Goal: Transaction & Acquisition: Complete application form

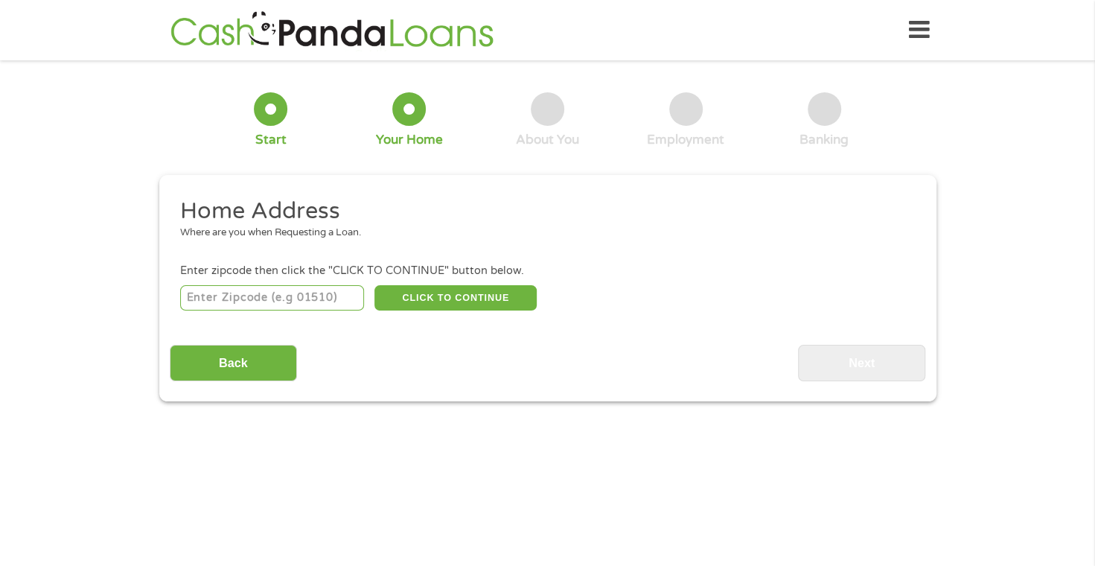
click at [216, 286] on input "number" at bounding box center [272, 297] width 184 height 25
type input "35404"
click at [470, 292] on button "CLICK TO CONTINUE" at bounding box center [455, 297] width 162 height 25
type input "35404"
type input "Tuscaloosa"
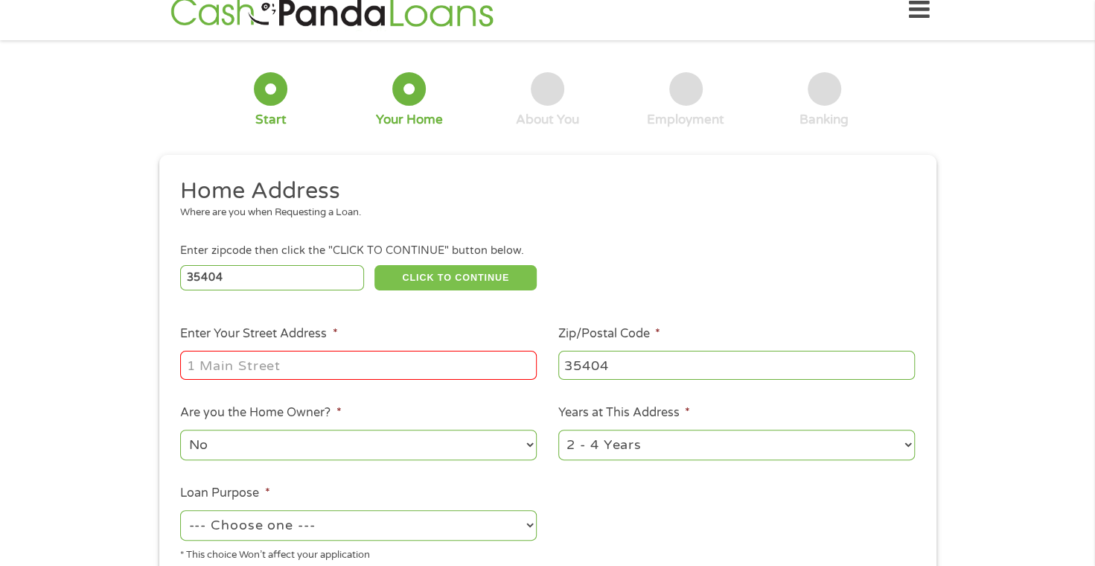
scroll to position [74, 0]
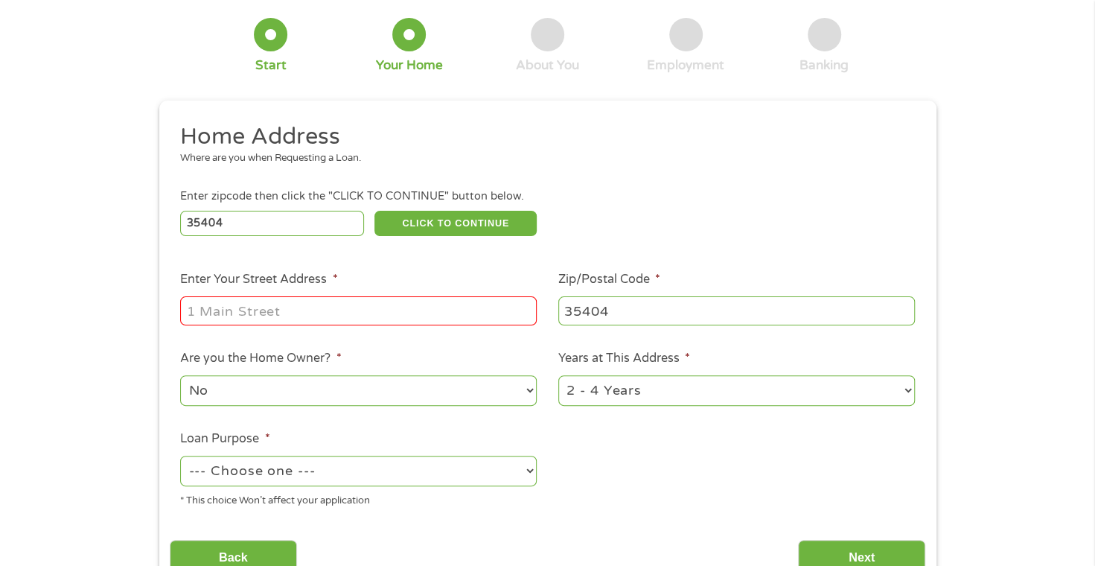
click at [266, 305] on input "Enter Your Street Address *" at bounding box center [358, 310] width 356 height 28
type input "800 3lst Ave E Tuscaloosa, Alabama 35404"
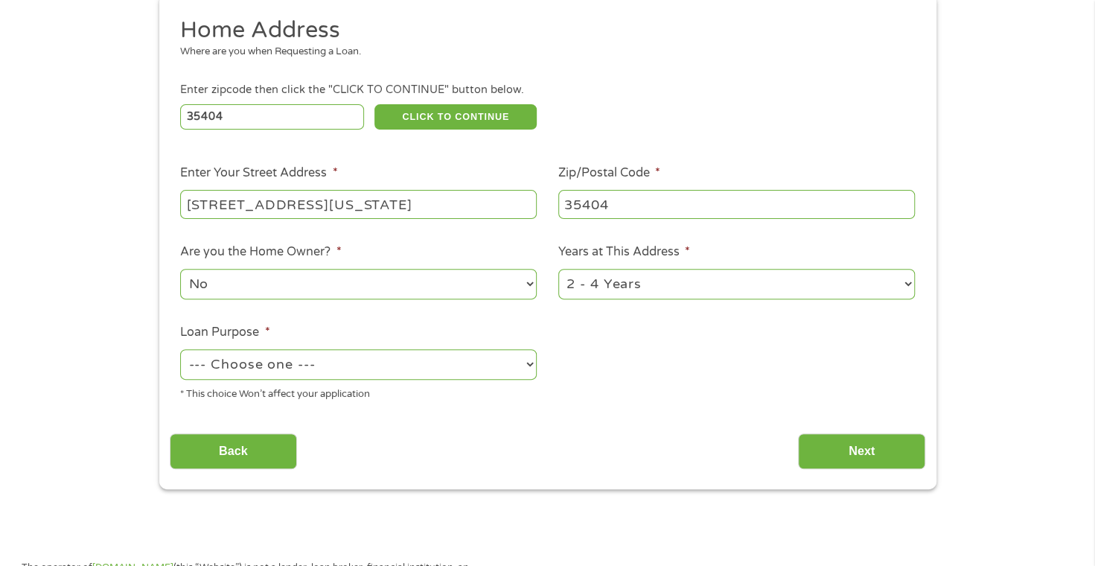
scroll to position [223, 0]
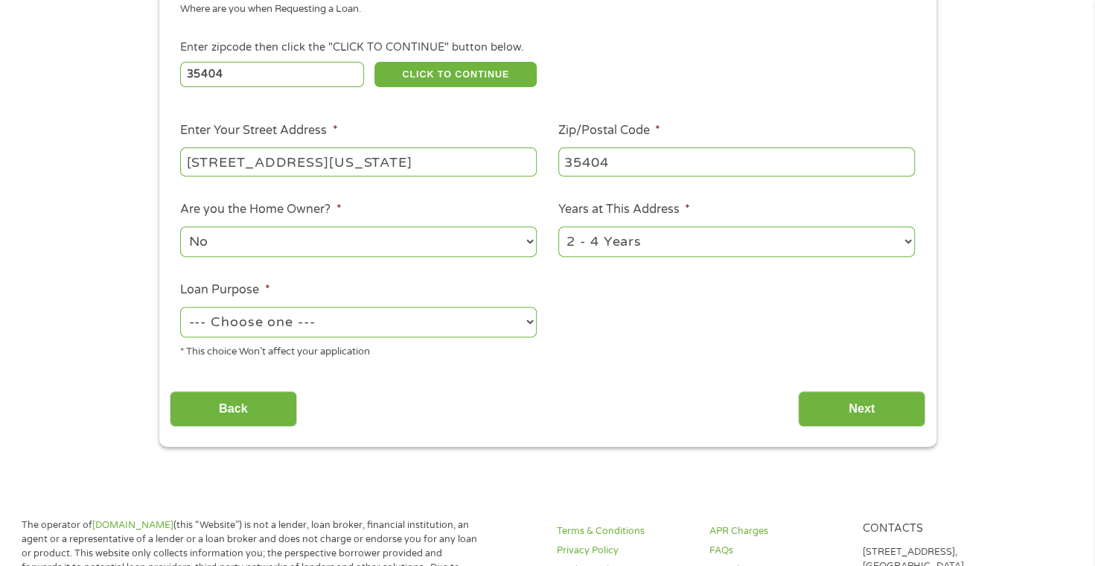
click at [307, 243] on select "No Yes" at bounding box center [358, 241] width 356 height 31
select select "yes"
click at [180, 227] on select "No Yes" at bounding box center [358, 241] width 356 height 31
click at [253, 322] on select "--- Choose one --- Pay Bills Debt Consolidation Home Improvement Major Purchase…" at bounding box center [358, 322] width 356 height 31
select select "paybills"
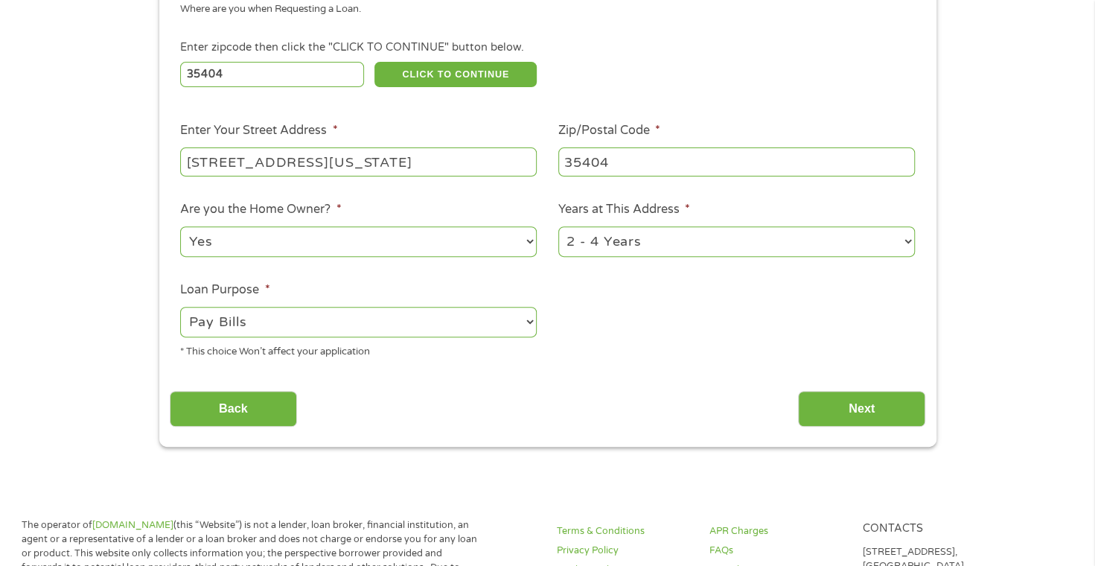
click at [180, 307] on select "--- Choose one --- Pay Bills Debt Consolidation Home Improvement Major Purchase…" at bounding box center [358, 322] width 356 height 31
click at [768, 234] on select "1 Year or less 1 - 2 Years 2 - 4 Years Over 4 Years" at bounding box center [736, 241] width 356 height 31
select select "60months"
click at [558, 227] on select "1 Year or less 1 - 2 Years 2 - 4 Years Over 4 Years" at bounding box center [736, 241] width 356 height 31
click at [861, 420] on input "Next" at bounding box center [861, 409] width 127 height 36
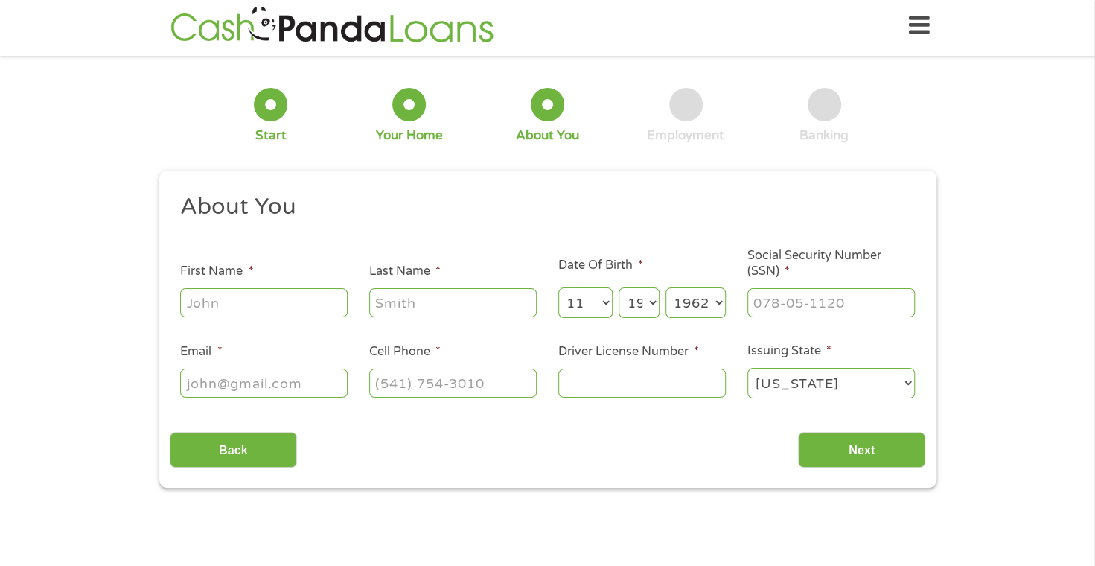
scroll to position [0, 0]
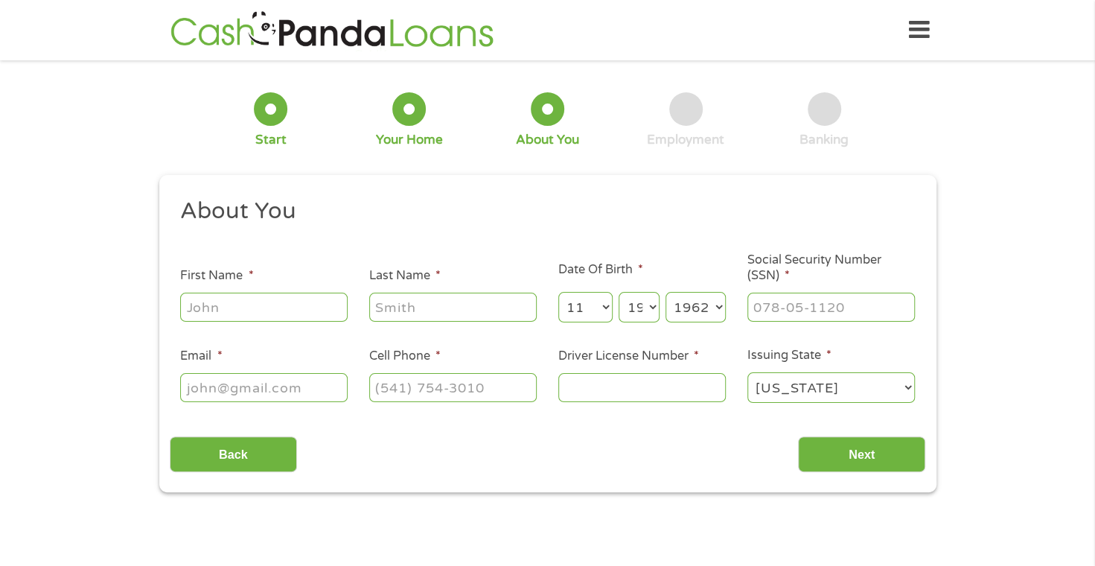
click at [254, 296] on input "First Name *" at bounding box center [263, 306] width 167 height 28
type input "Smith"
type input "Laverne"
type input "laversmi2@aol.com"
type input "(205) 886-1696"
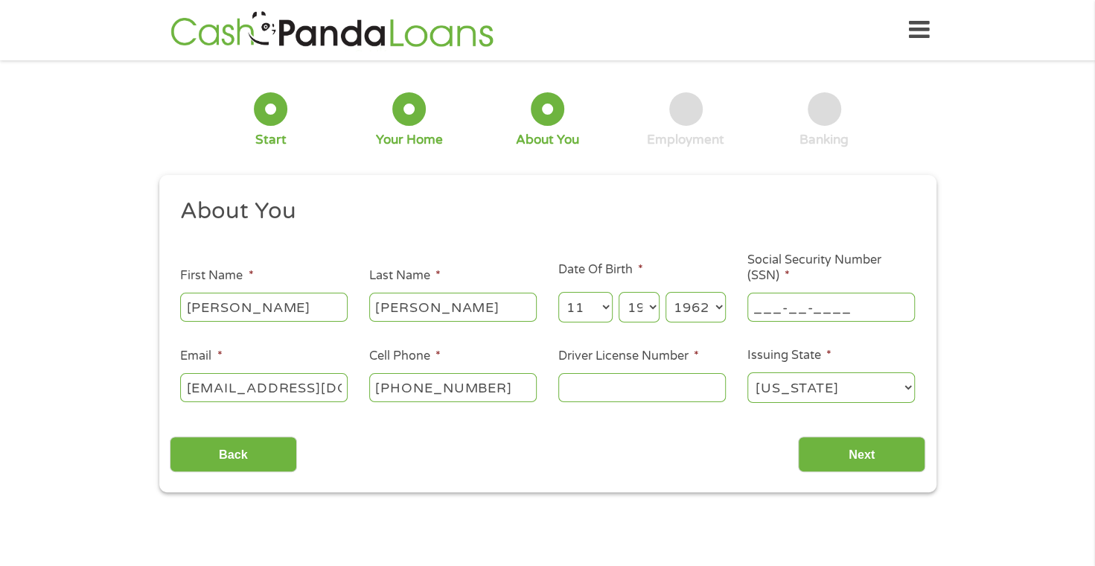
click at [772, 298] on input "___-__-____" at bounding box center [830, 306] width 167 height 28
type input "416-80-3328"
click at [629, 383] on input "Driver License Number *" at bounding box center [641, 387] width 167 height 28
type input "5719037"
click at [849, 441] on input "Next" at bounding box center [861, 454] width 127 height 36
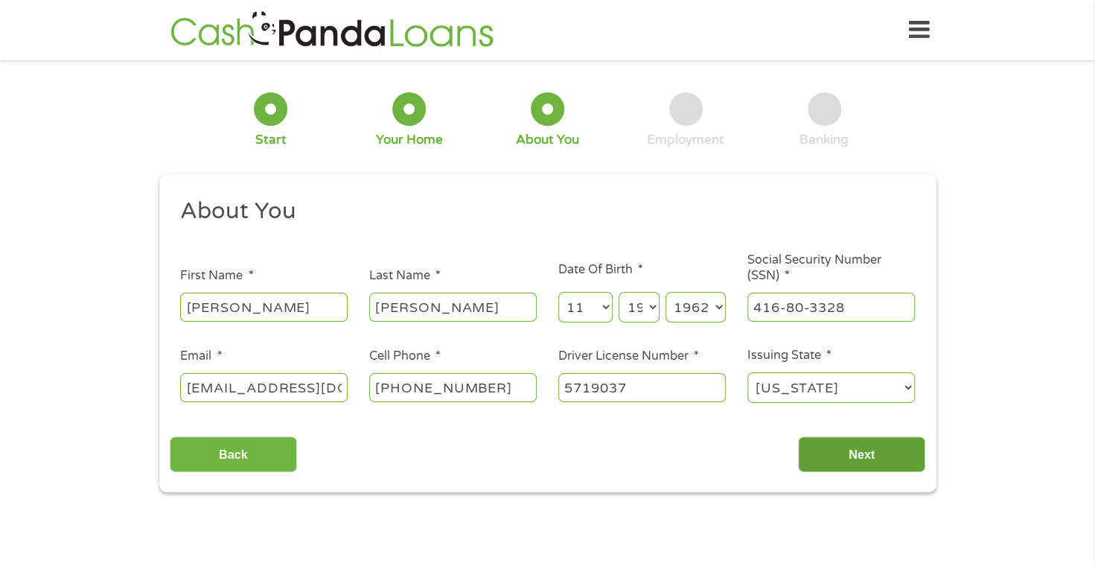
click at [853, 466] on input "Next" at bounding box center [861, 454] width 127 height 36
click at [856, 457] on input "Next" at bounding box center [861, 454] width 127 height 36
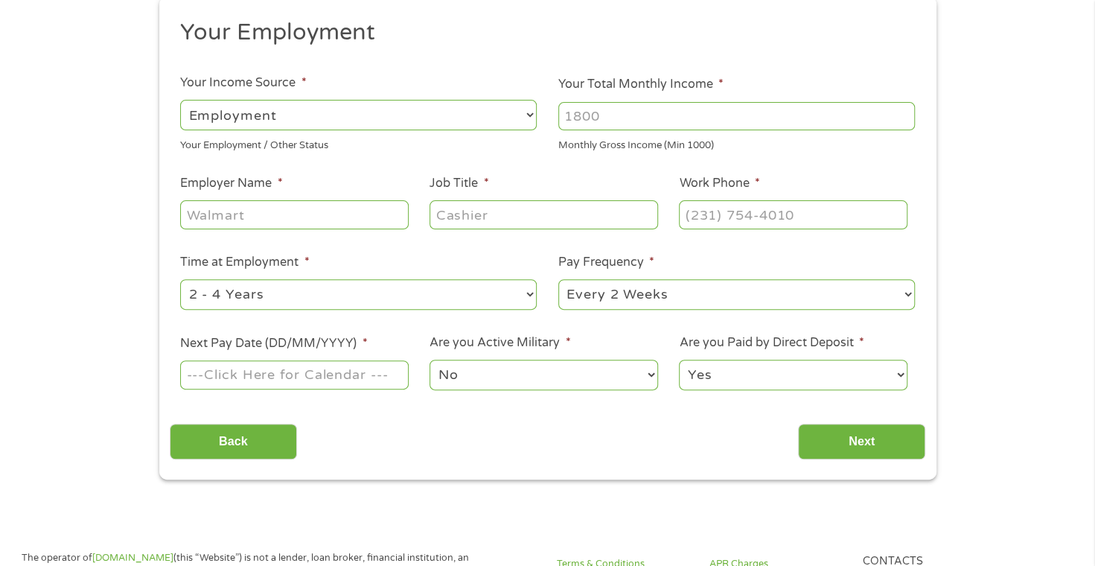
scroll to position [74, 0]
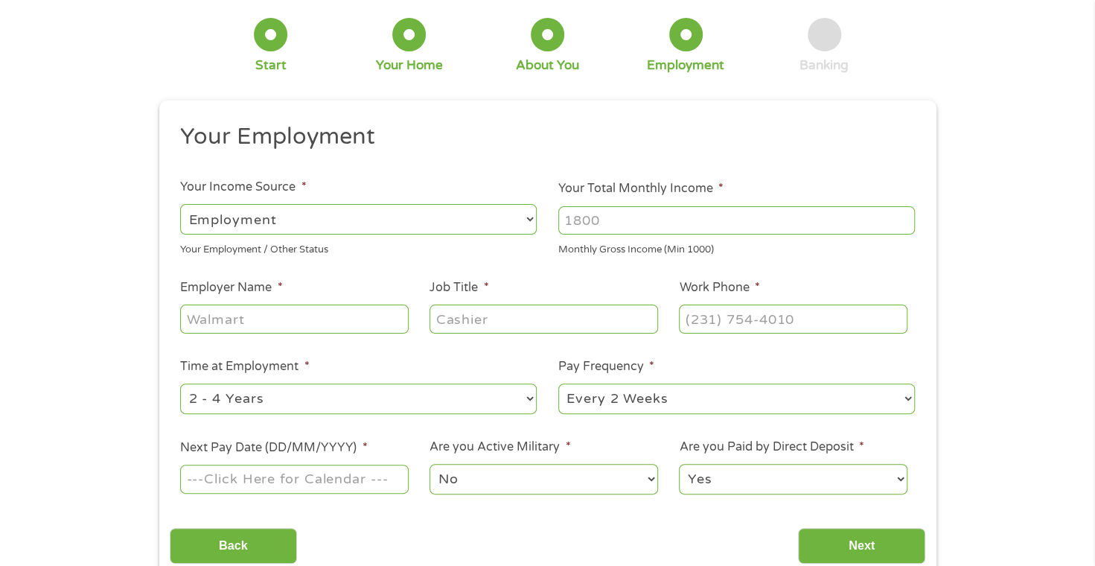
click at [259, 228] on select "--- Choose one --- Employment Self Employed Benefits" at bounding box center [358, 219] width 356 height 31
select select "benefits"
click at [180, 204] on select "--- Choose one --- Employment Self Employed Benefits" at bounding box center [358, 219] width 356 height 31
type input "Other"
type input "(205) 886-1696"
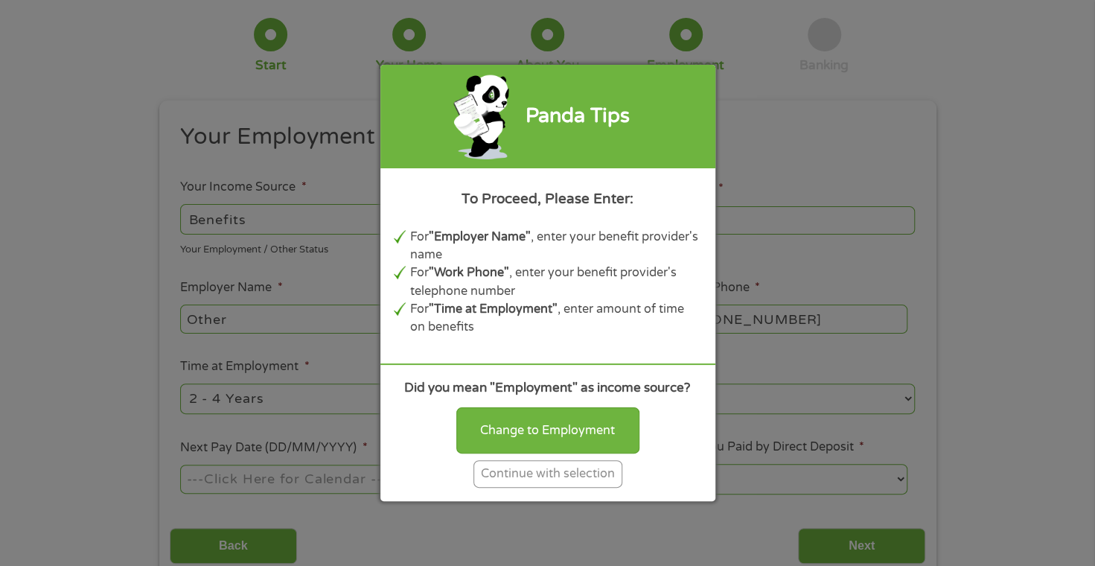
click at [503, 479] on div "Continue with selection" at bounding box center [547, 474] width 149 height 28
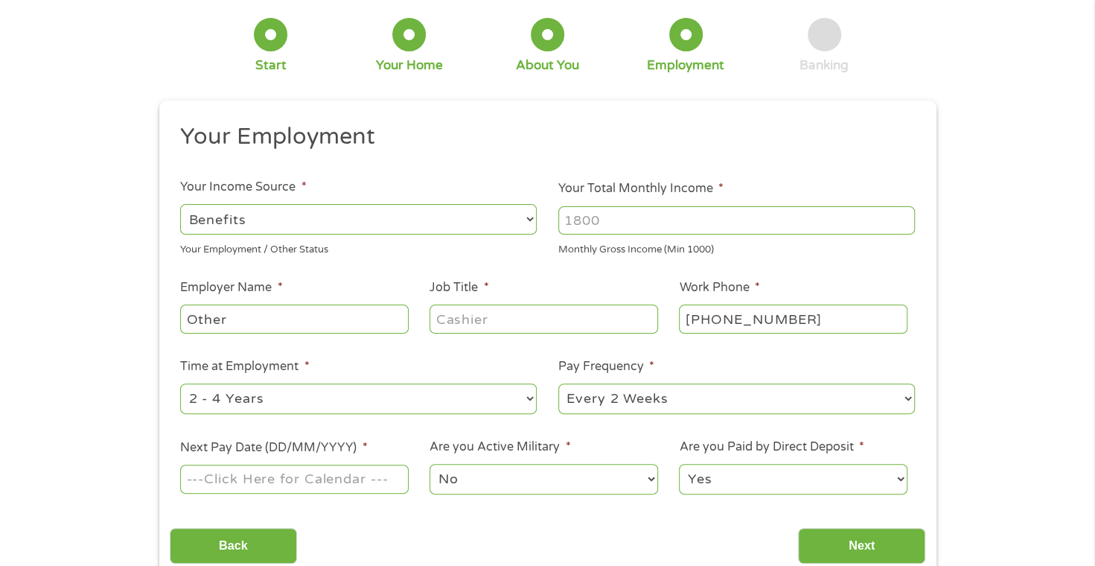
click at [636, 218] on input "Your Total Monthly Income *" at bounding box center [736, 220] width 356 height 28
type input "4500"
click at [281, 403] on select "--- Choose one --- 1 Year or less 1 - 2 Years 2 - 4 Years Over 4 Years" at bounding box center [358, 398] width 356 height 31
select select "60months"
click at [180, 383] on select "--- Choose one --- 1 Year or less 1 - 2 Years 2 - 4 Years Over 4 Years" at bounding box center [358, 398] width 356 height 31
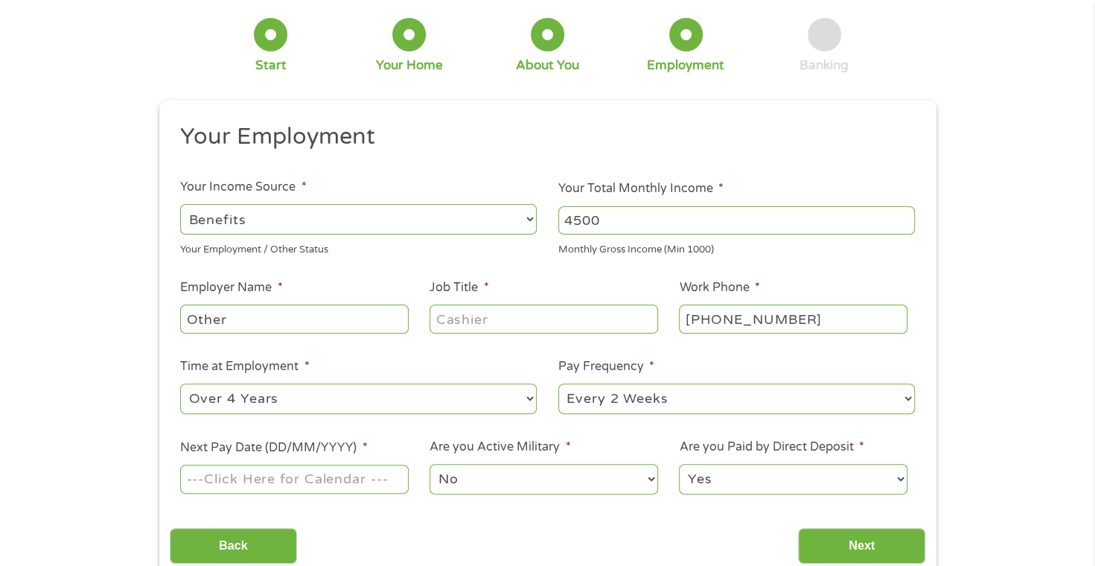
click at [682, 394] on select "--- Choose one --- Every 2 Weeks Every Week Monthly Semi-Monthly" at bounding box center [736, 398] width 356 height 31
select select "monthly"
click at [558, 383] on select "--- Choose one --- Every 2 Weeks Every Week Monthly Semi-Monthly" at bounding box center [736, 398] width 356 height 31
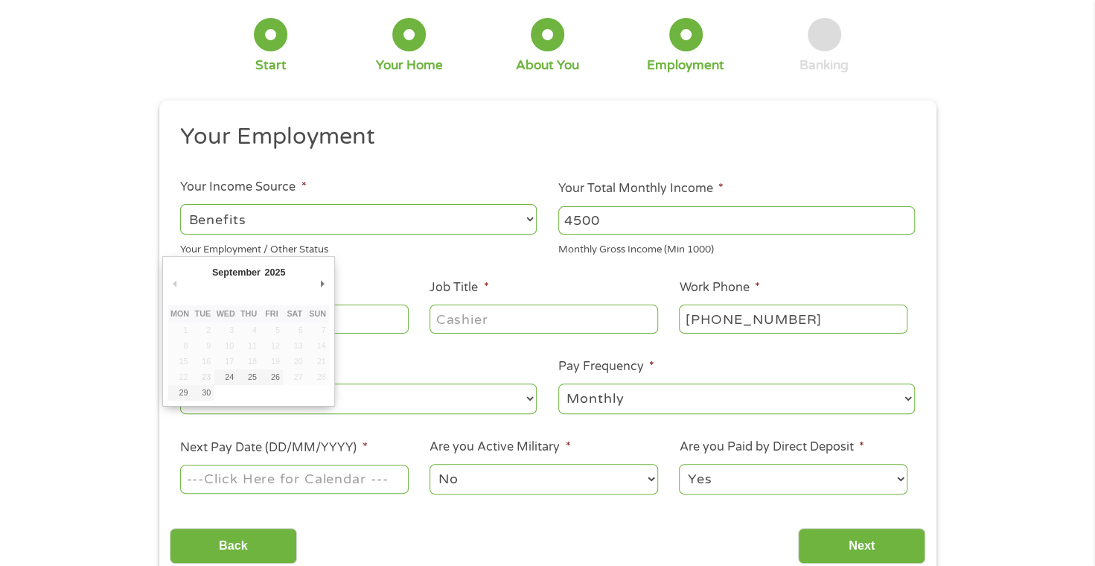
click at [282, 474] on input "Next Pay Date (DD/MM/YYYY) *" at bounding box center [294, 478] width 228 height 28
type input "03/10/2025"
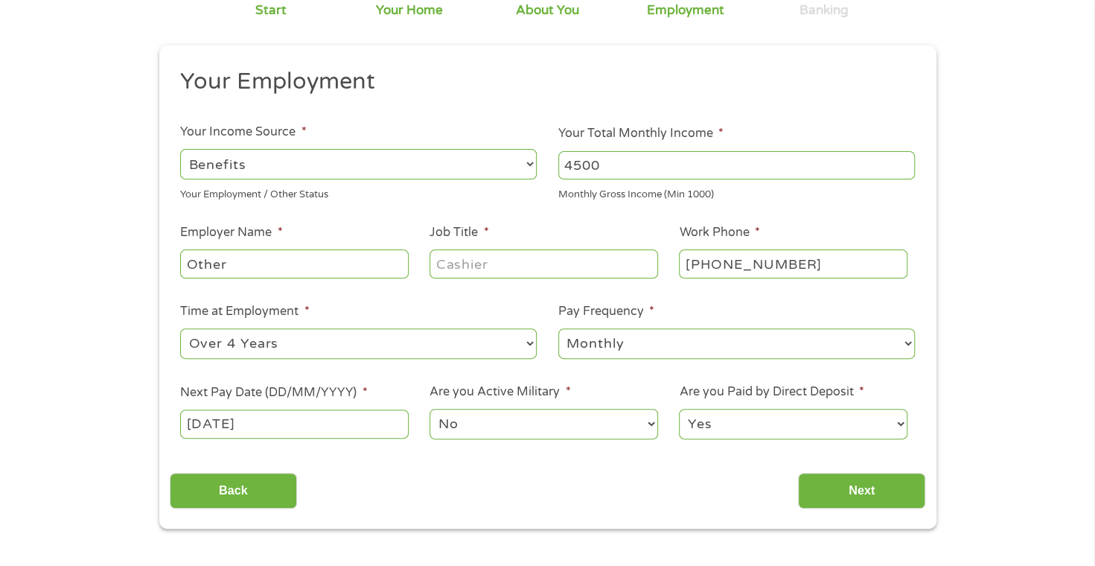
scroll to position [223, 0]
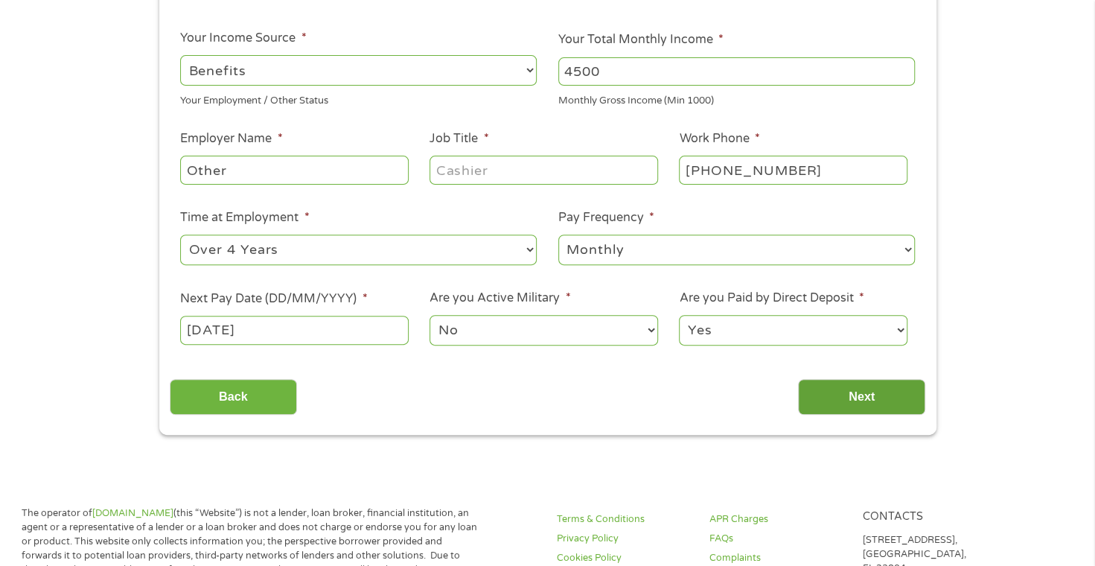
click at [872, 406] on input "Next" at bounding box center [861, 397] width 127 height 36
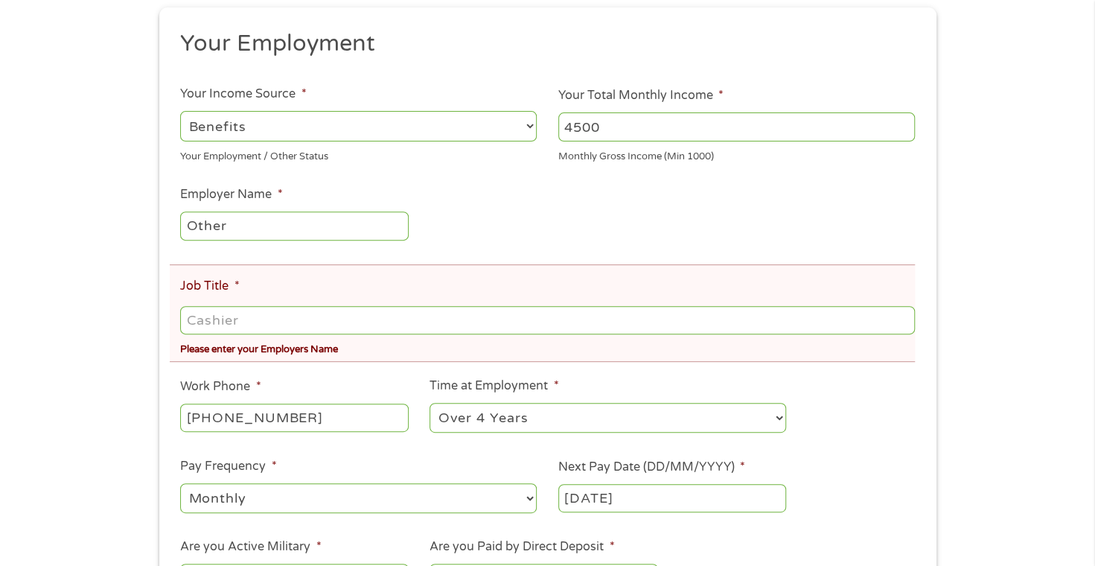
scroll to position [298, 0]
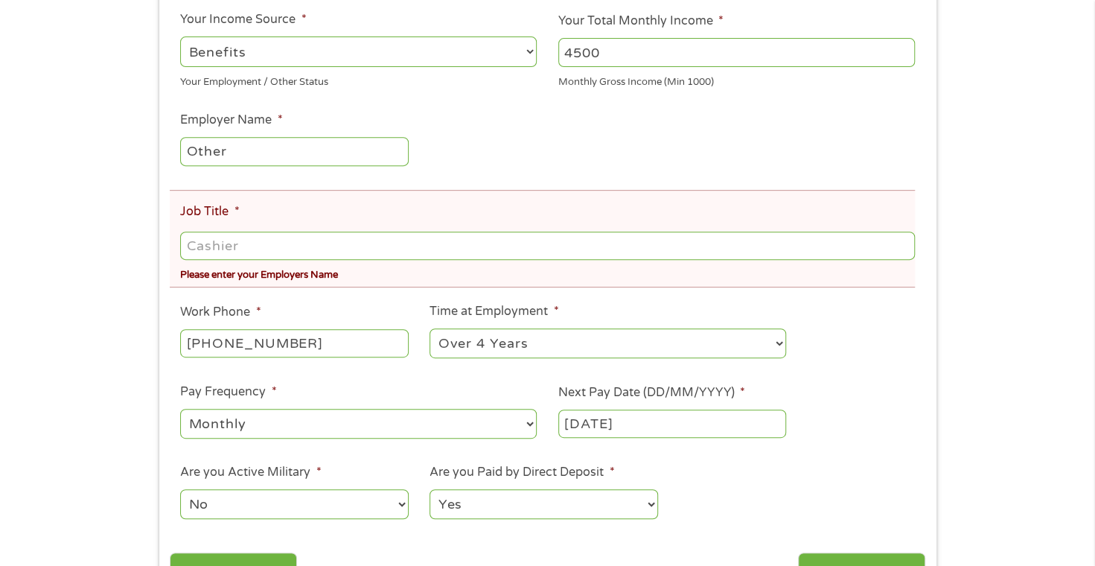
click at [225, 240] on input "Job Title *" at bounding box center [547, 245] width 734 height 28
type input "R"
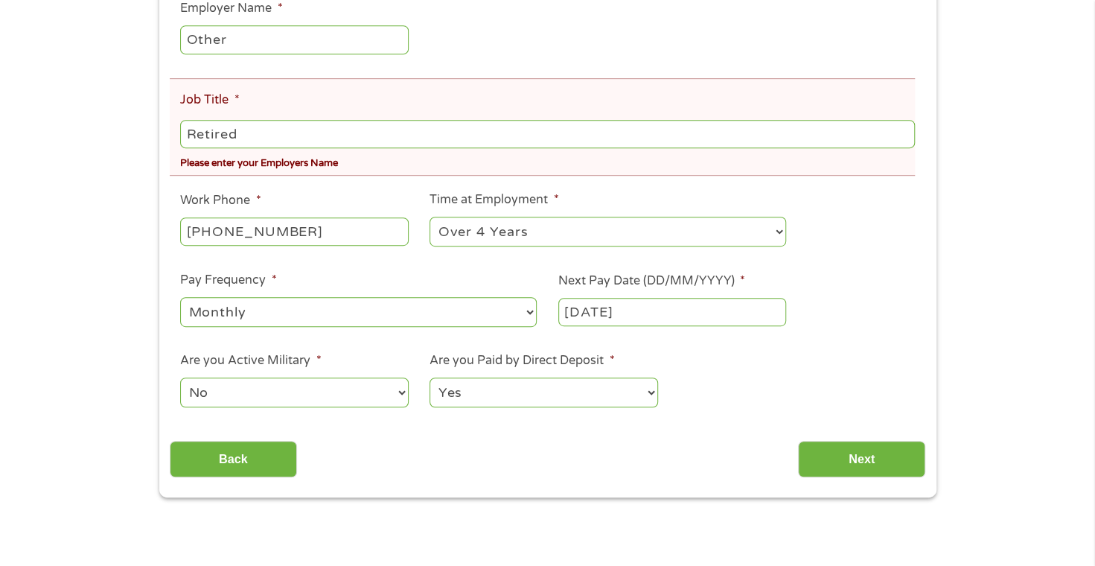
scroll to position [595, 0]
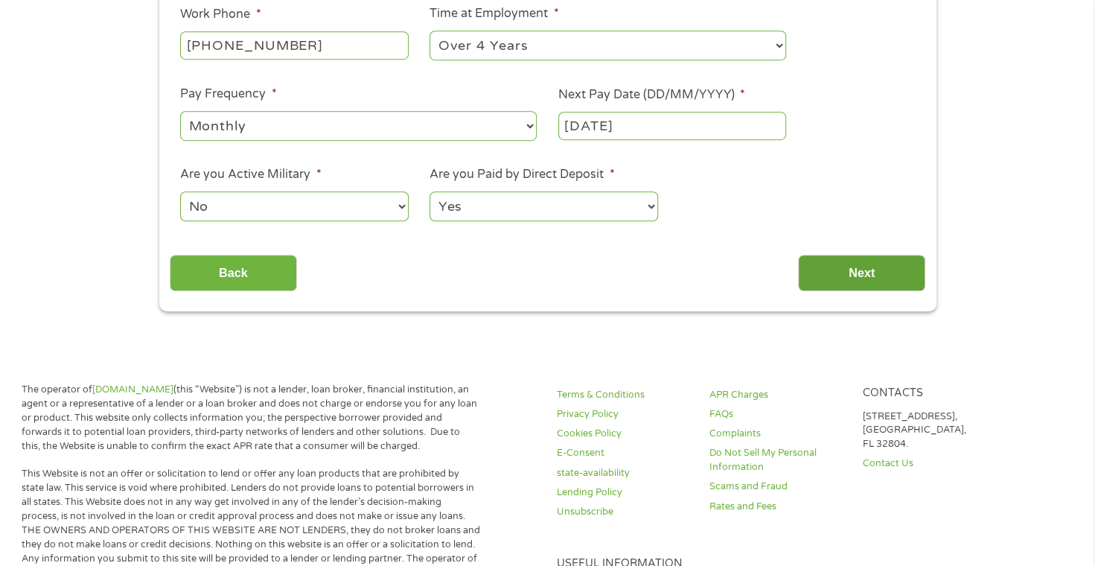
type input "Retired"
drag, startPoint x: 833, startPoint y: 263, endPoint x: 844, endPoint y: 275, distance: 15.3
click at [841, 270] on input "Next" at bounding box center [861, 273] width 127 height 36
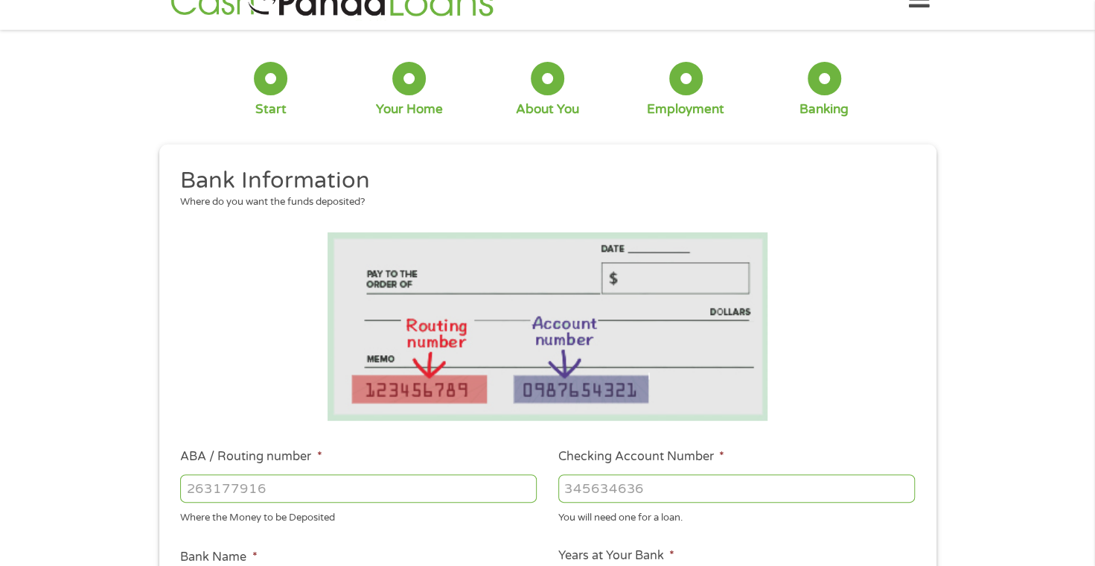
scroll to position [0, 0]
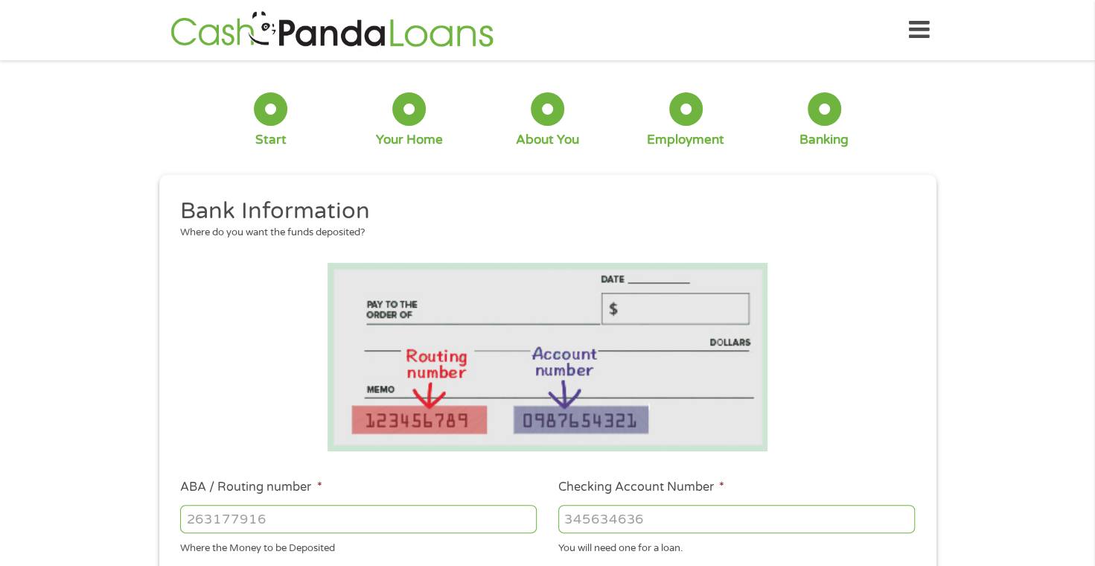
click at [917, 23] on icon at bounding box center [919, 30] width 21 height 36
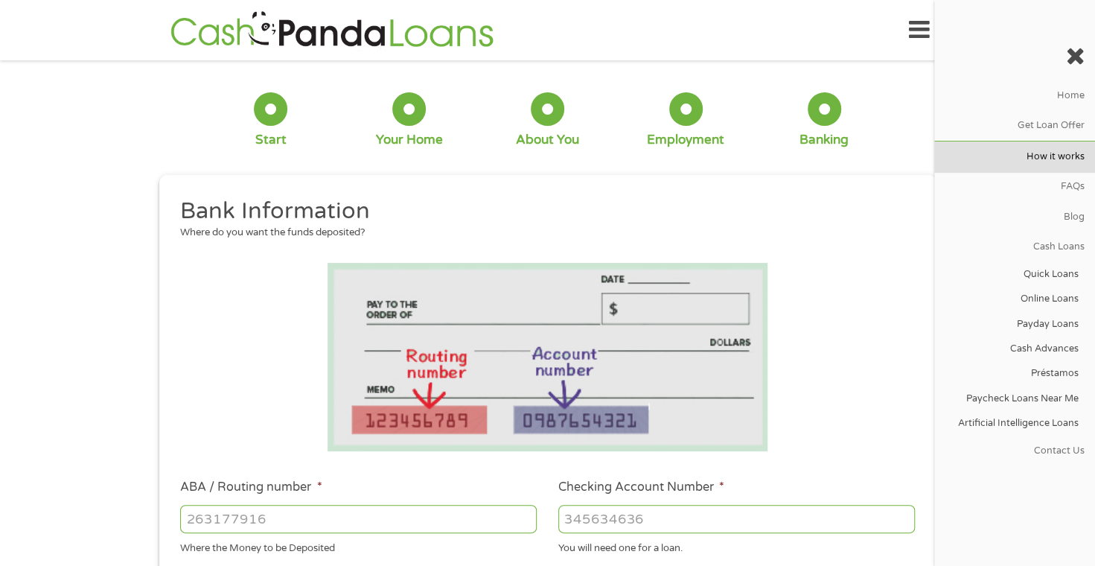
click at [1057, 159] on link "How it works" at bounding box center [1014, 156] width 161 height 30
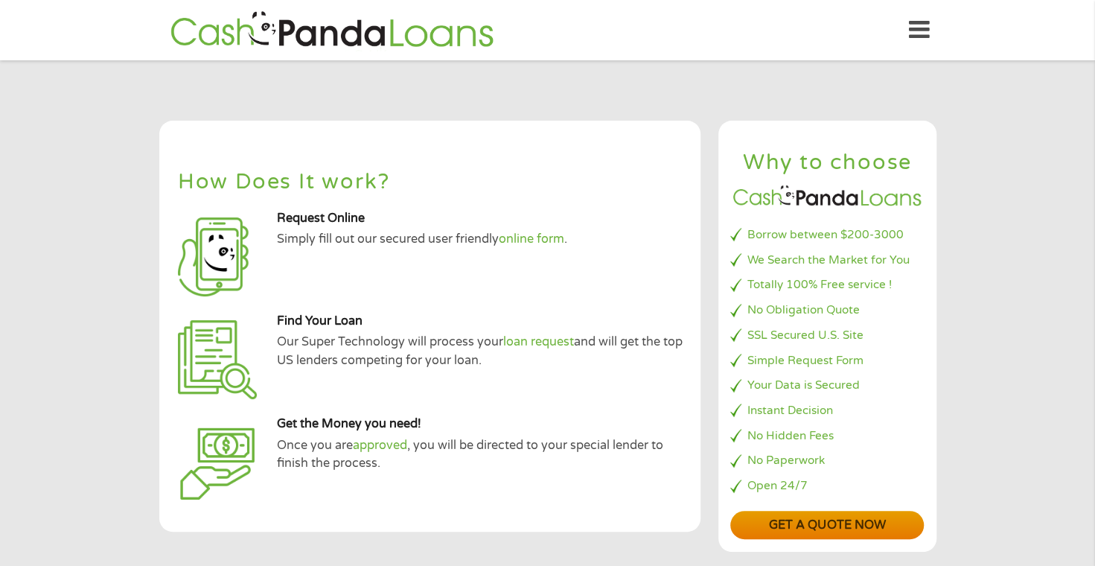
click at [826, 525] on link "Get a quote now" at bounding box center [826, 525] width 193 height 29
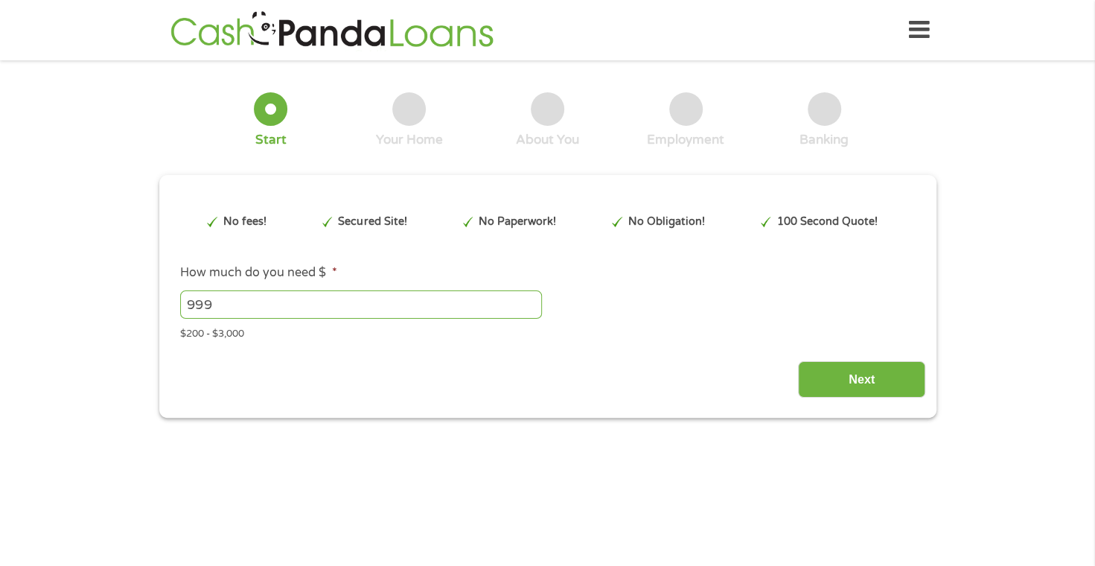
click at [528, 309] on input "999" at bounding box center [361, 304] width 362 height 28
click at [528, 309] on input "998" at bounding box center [361, 304] width 362 height 28
click at [528, 298] on input "999" at bounding box center [361, 304] width 362 height 28
click at [528, 298] on input "1000" at bounding box center [361, 304] width 362 height 28
click at [528, 298] on input "1001" at bounding box center [361, 304] width 362 height 28
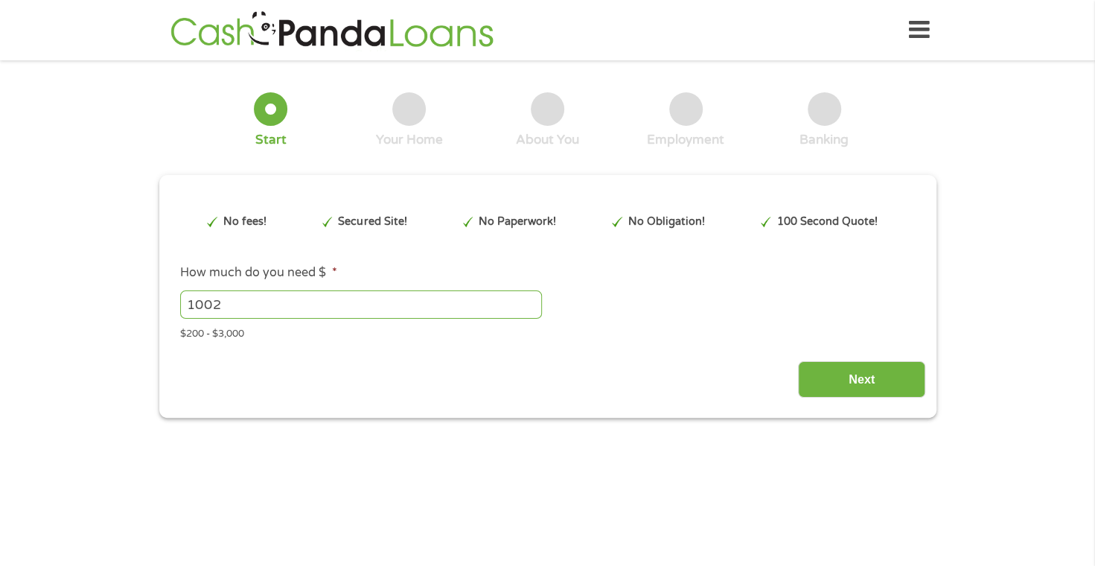
click at [528, 298] on input "1002" at bounding box center [361, 304] width 362 height 28
click at [528, 298] on input "1003" at bounding box center [361, 304] width 362 height 28
click at [525, 300] on input "1004" at bounding box center [361, 304] width 362 height 28
click at [525, 300] on input "1005" at bounding box center [361, 304] width 362 height 28
click at [465, 309] on input "1005" at bounding box center [361, 304] width 362 height 28
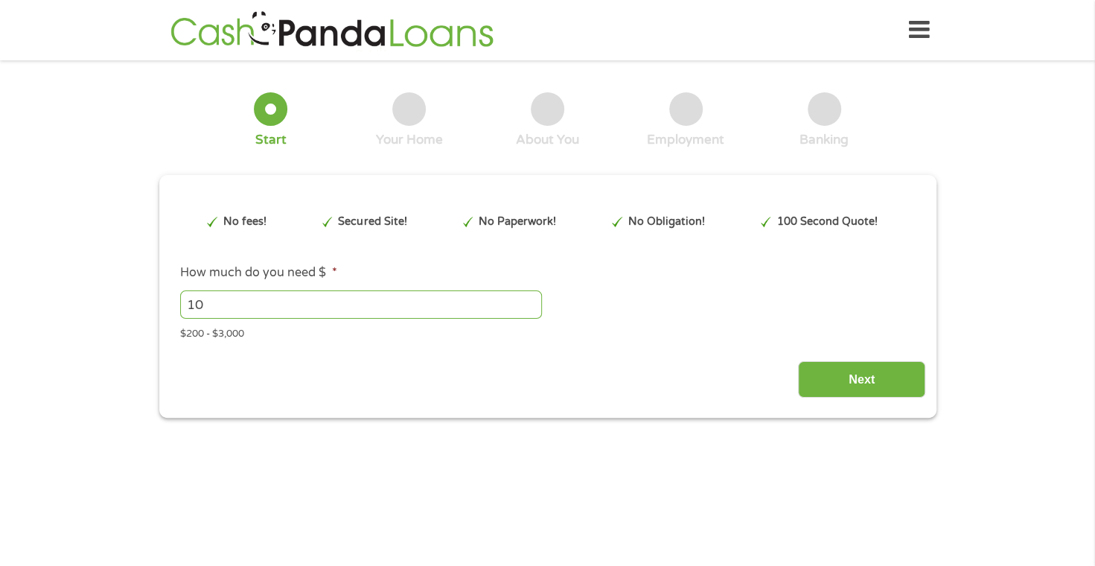
type input "1"
type input "3000"
click at [853, 380] on input "Next" at bounding box center [861, 379] width 127 height 36
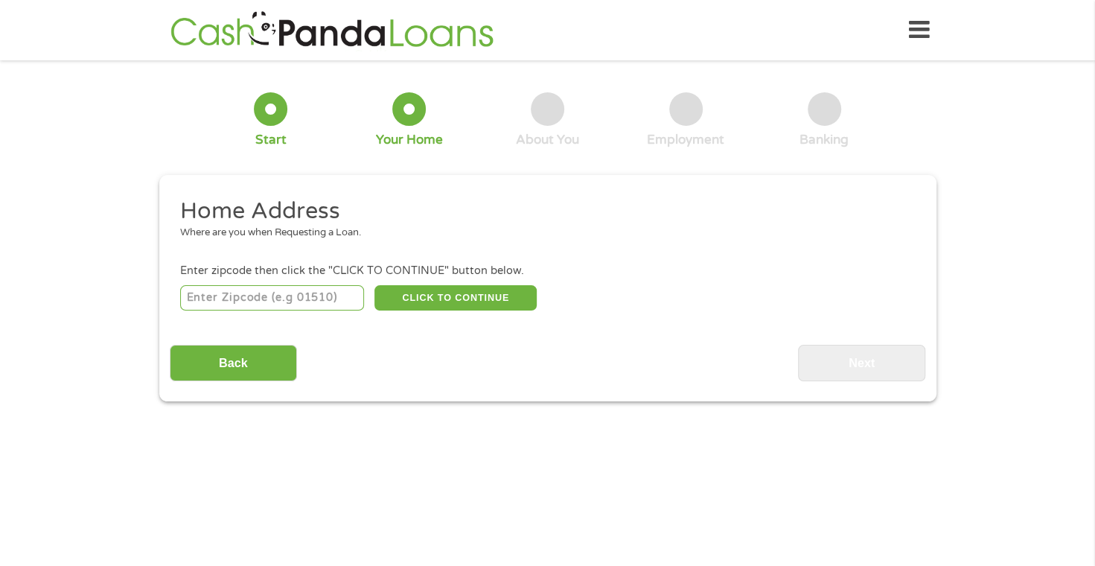
click at [257, 290] on input "number" at bounding box center [272, 297] width 184 height 25
type input "35404"
click at [438, 298] on button "CLICK TO CONTINUE" at bounding box center [455, 297] width 162 height 25
type input "35404"
type input "Tuscaloosa"
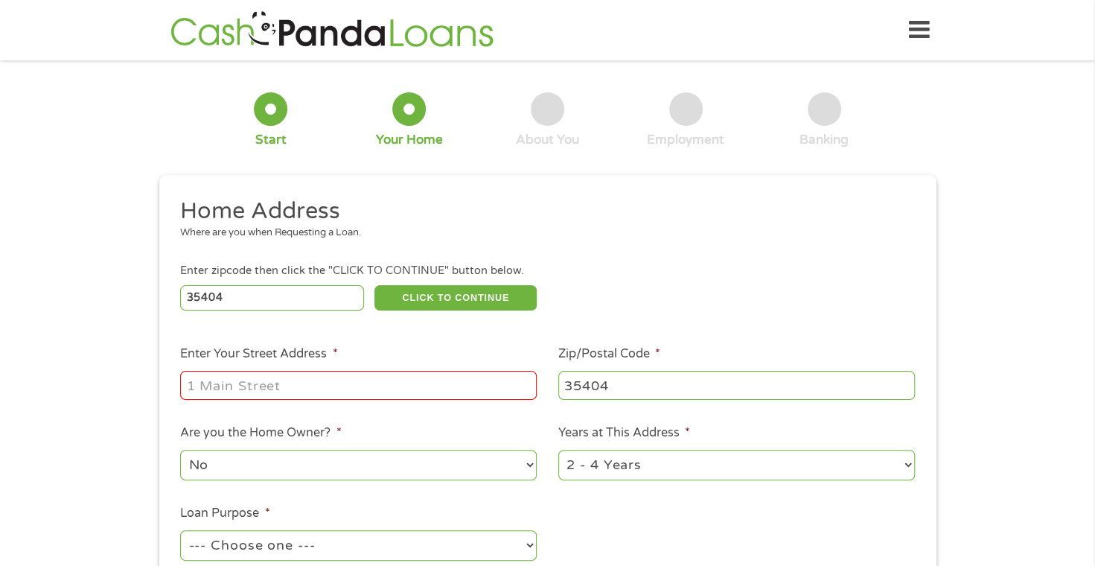
click at [237, 377] on input "Enter Your Street Address *" at bounding box center [358, 385] width 356 height 28
type input "800 3lst Ave E Tuscaloosa, Alabama 35404"
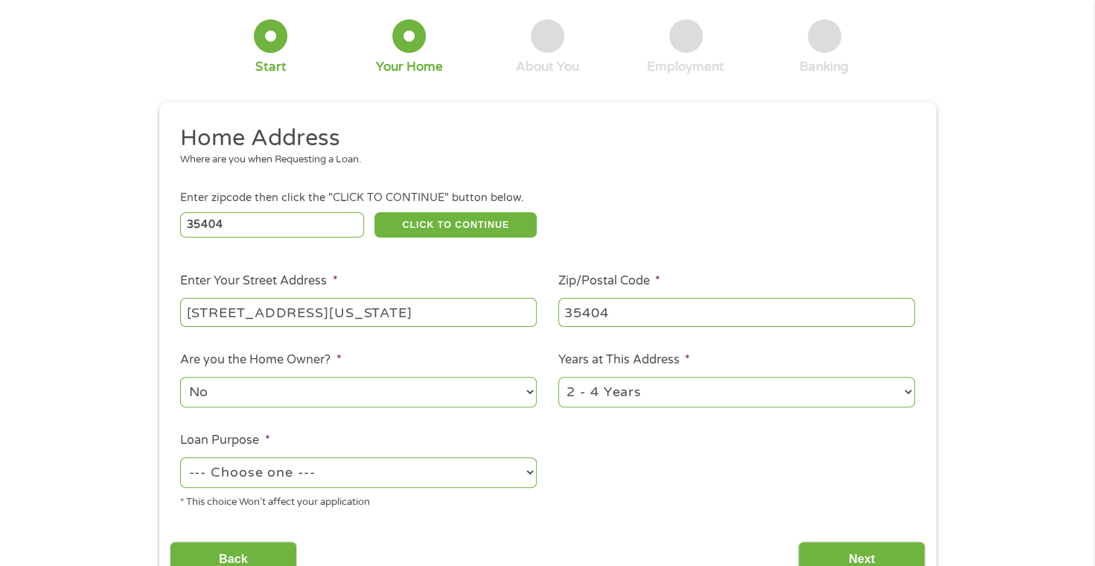
scroll to position [223, 0]
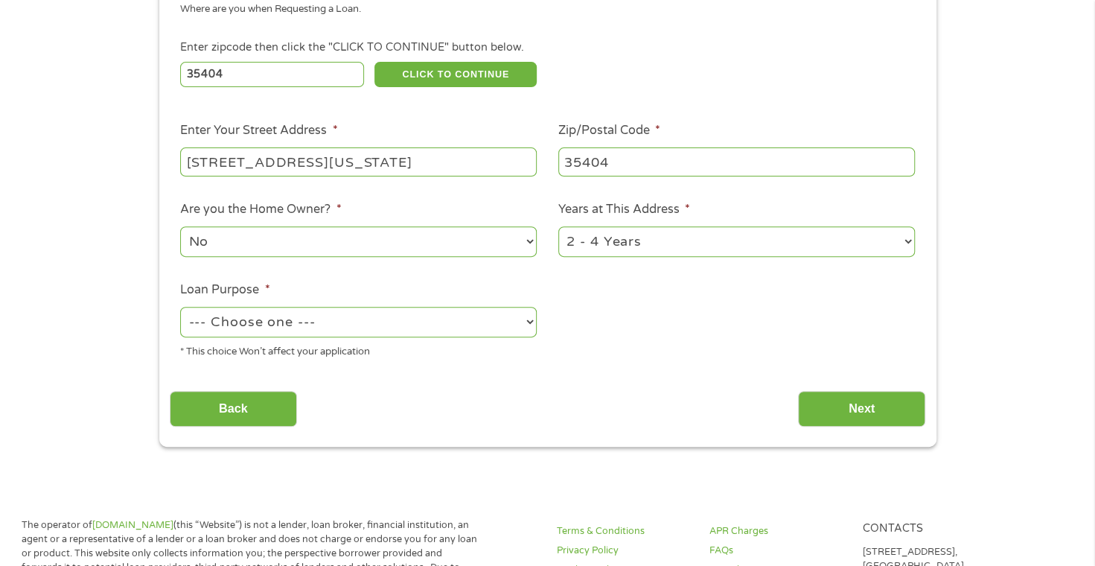
click at [225, 234] on select "No Yes" at bounding box center [358, 241] width 356 height 31
select select "yes"
click at [180, 227] on select "No Yes" at bounding box center [358, 241] width 356 height 31
click at [241, 330] on select "--- Choose one --- Pay Bills Debt Consolidation Home Improvement Major Purchase…" at bounding box center [358, 322] width 356 height 31
select select "paybills"
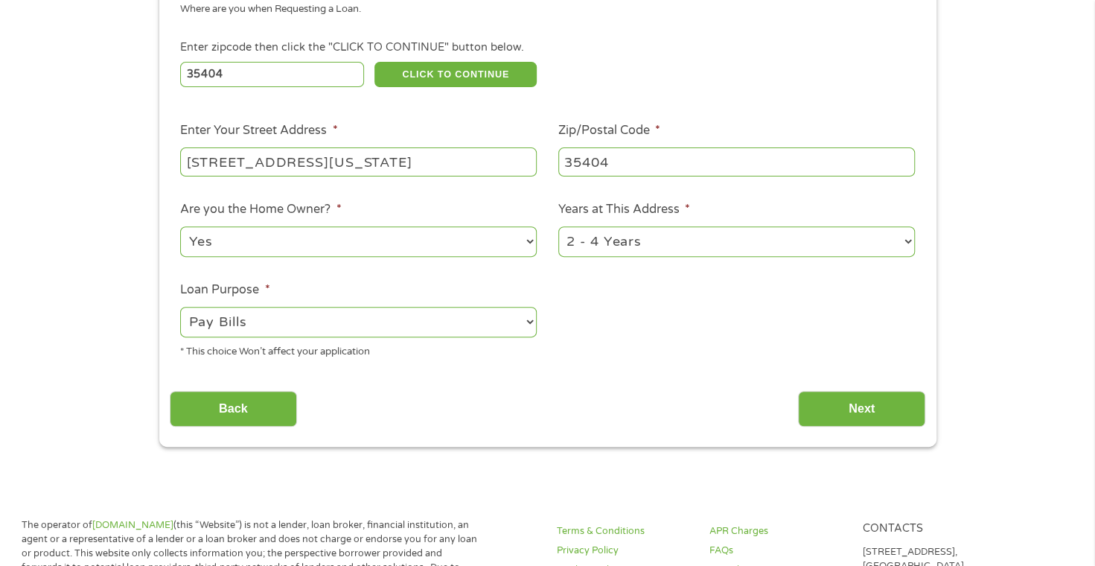
click at [180, 307] on select "--- Choose one --- Pay Bills Debt Consolidation Home Improvement Major Purchase…" at bounding box center [358, 322] width 356 height 31
click at [854, 420] on input "Next" at bounding box center [861, 409] width 127 height 36
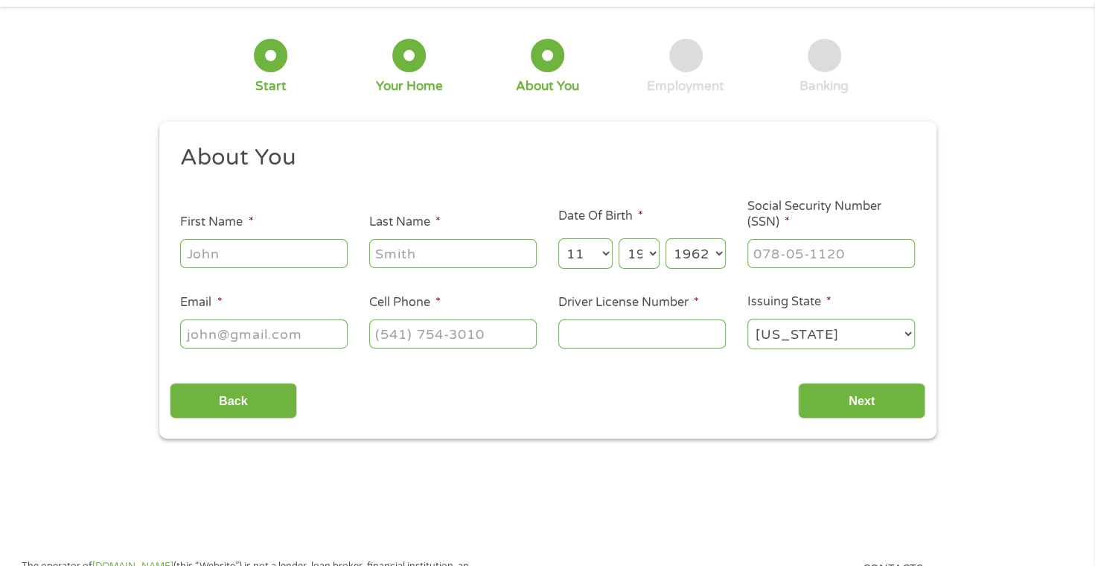
scroll to position [0, 0]
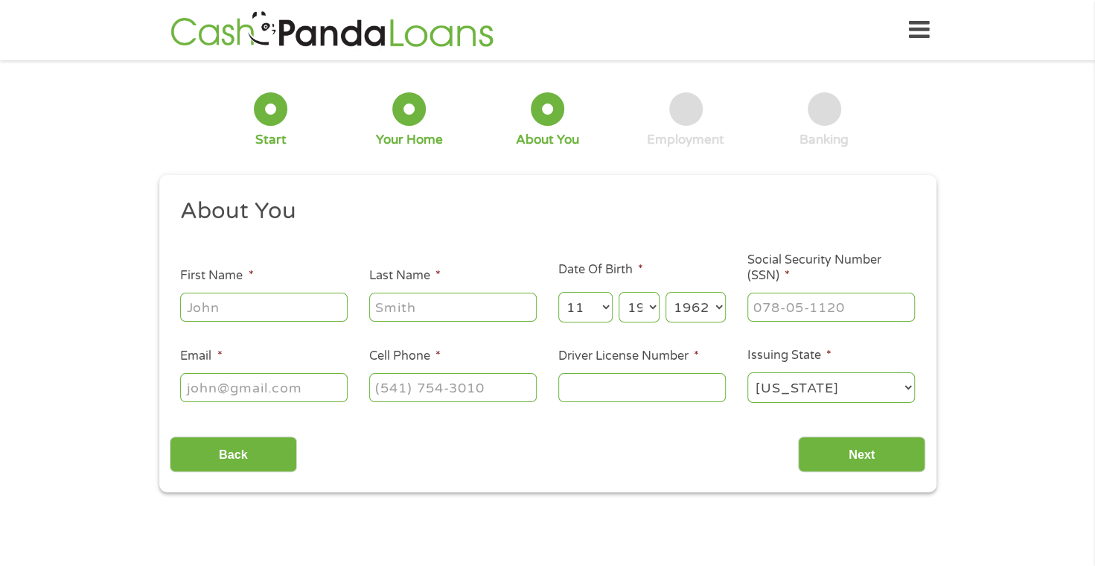
click at [240, 385] on input "Email *" at bounding box center [263, 387] width 167 height 28
type input "laversmi2@aol.com"
type input "Tobias"
type input "Smith"
type input "(205) 886-1520"
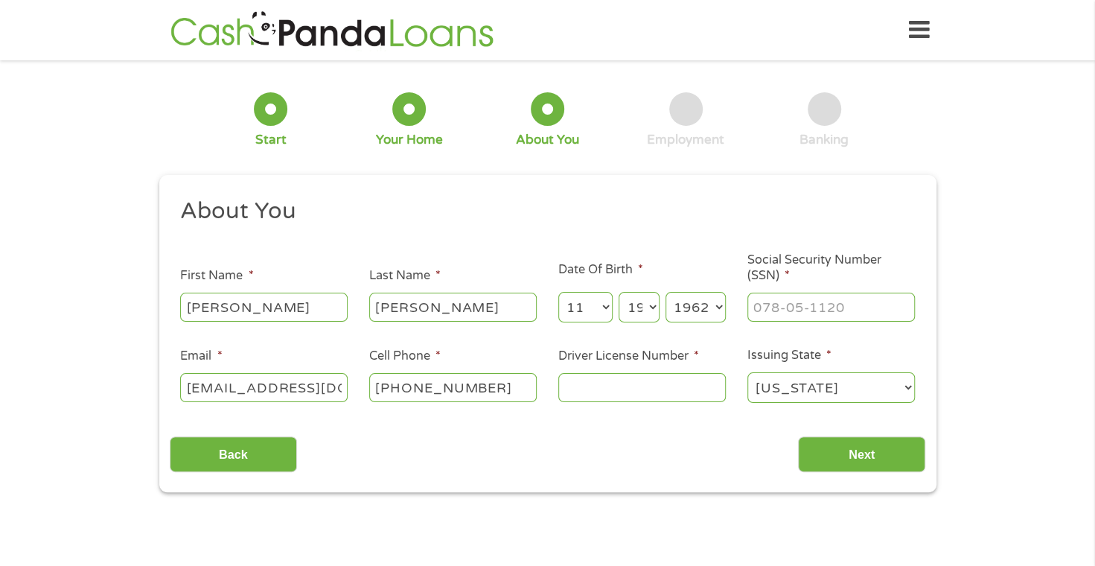
click at [262, 304] on input "Tobias" at bounding box center [263, 306] width 167 height 28
type input "T"
type input "Laverne"
type input "416-80-3328"
click at [655, 380] on input "Driver License Number *" at bounding box center [641, 387] width 167 height 28
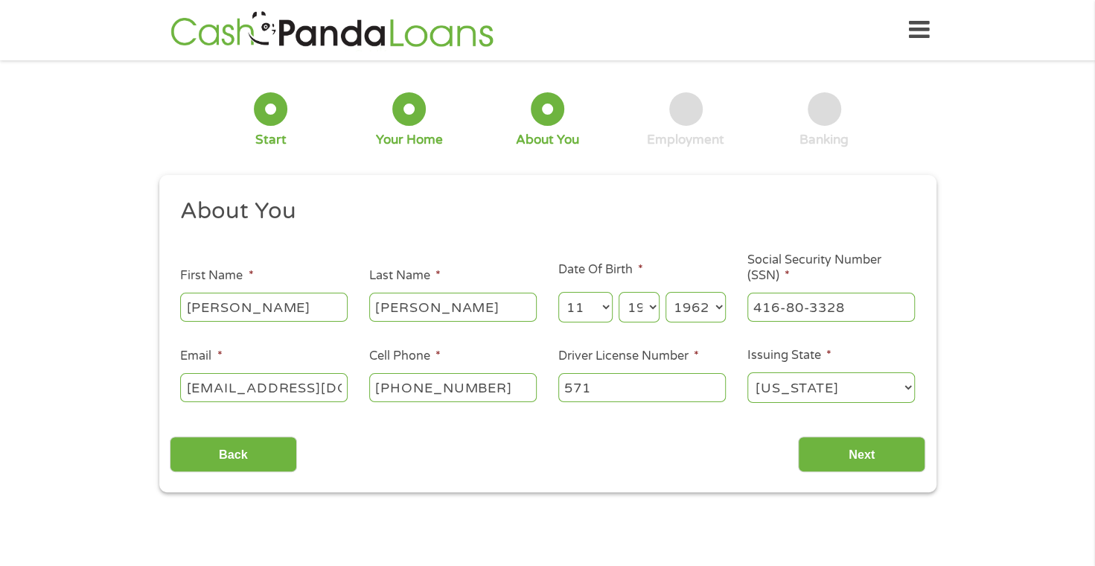
type input "571"
click at [915, 31] on icon at bounding box center [919, 30] width 21 height 36
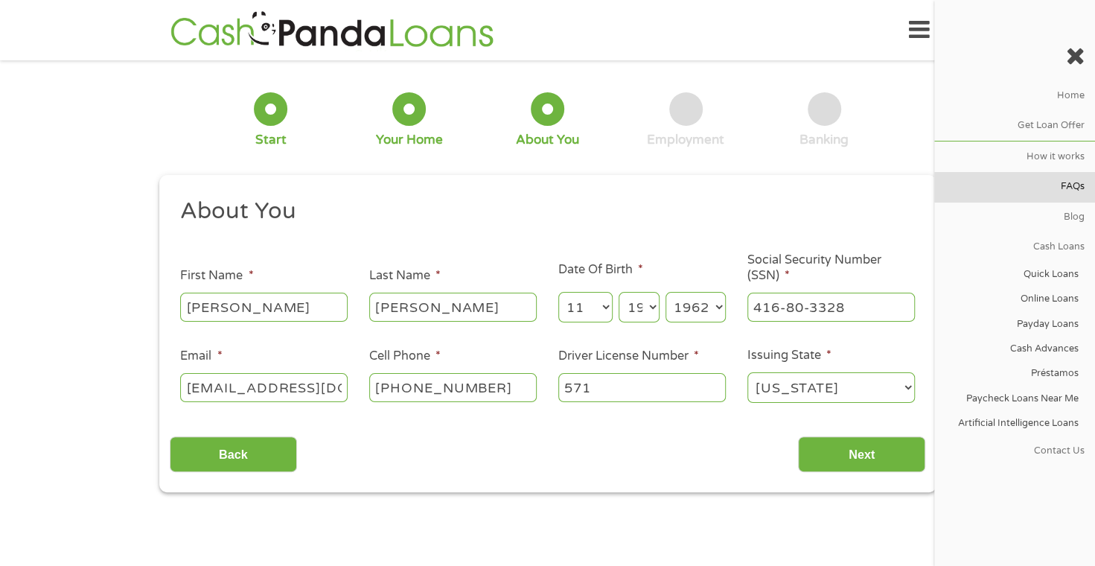
click at [1073, 185] on link "FAQs" at bounding box center [1014, 187] width 161 height 30
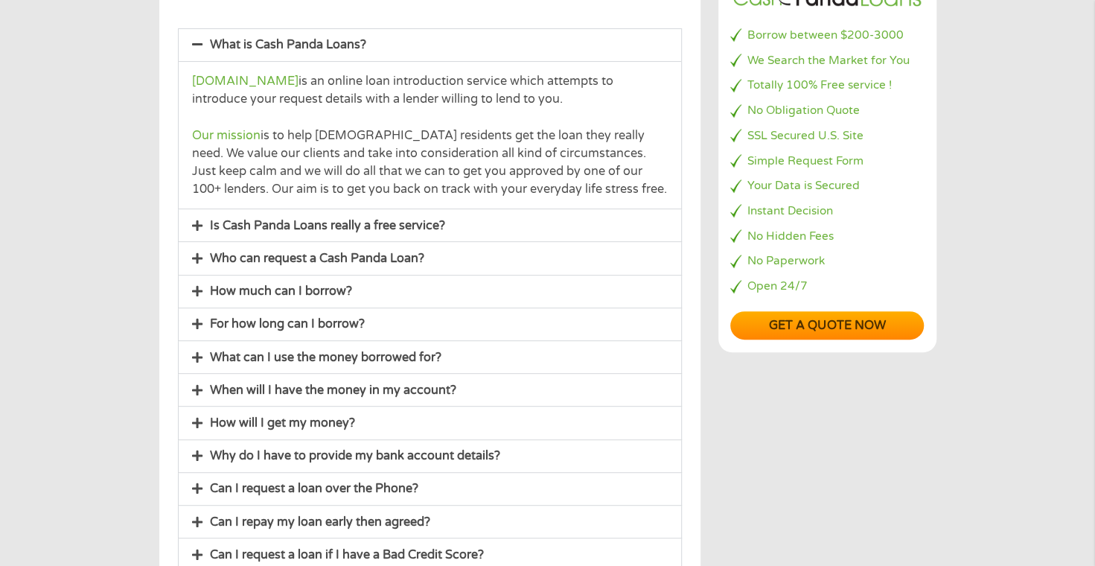
scroll to position [223, 0]
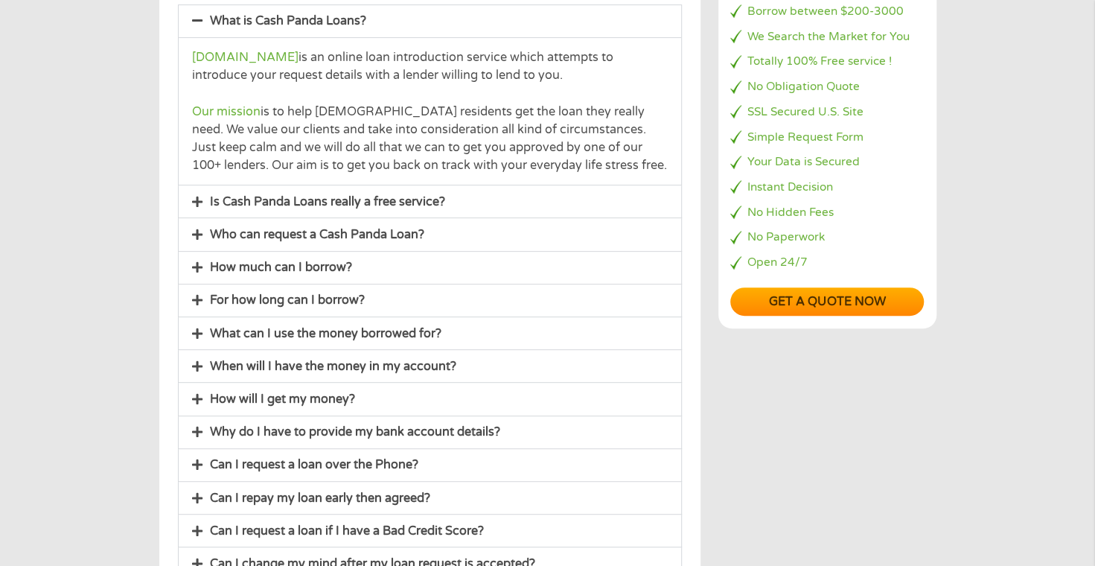
click at [199, 192] on div "Is Cash Panda Loans really a free service?" at bounding box center [430, 201] width 502 height 32
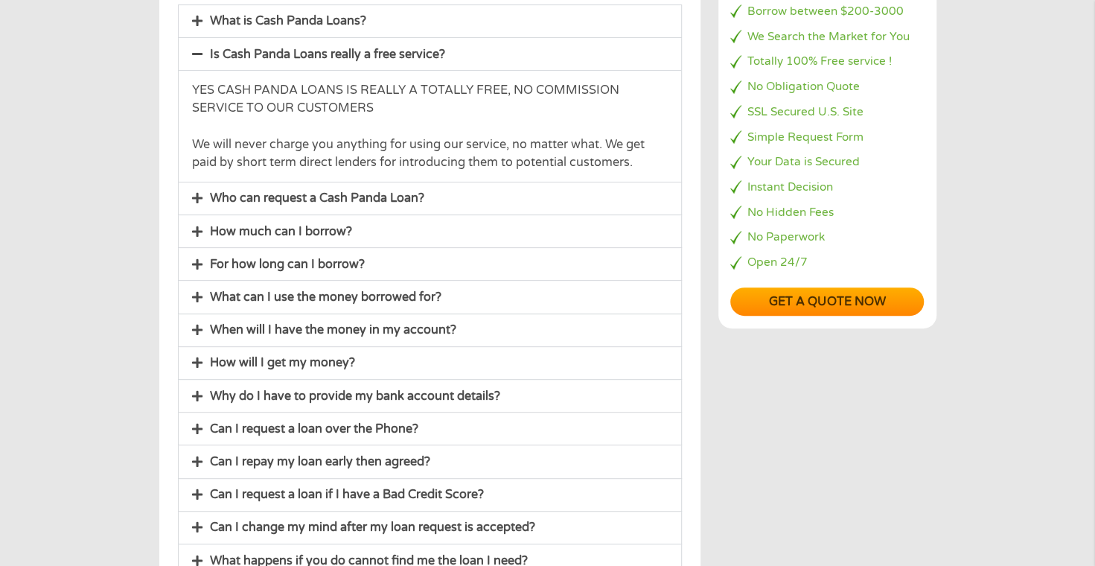
click at [198, 234] on icon at bounding box center [197, 231] width 10 height 12
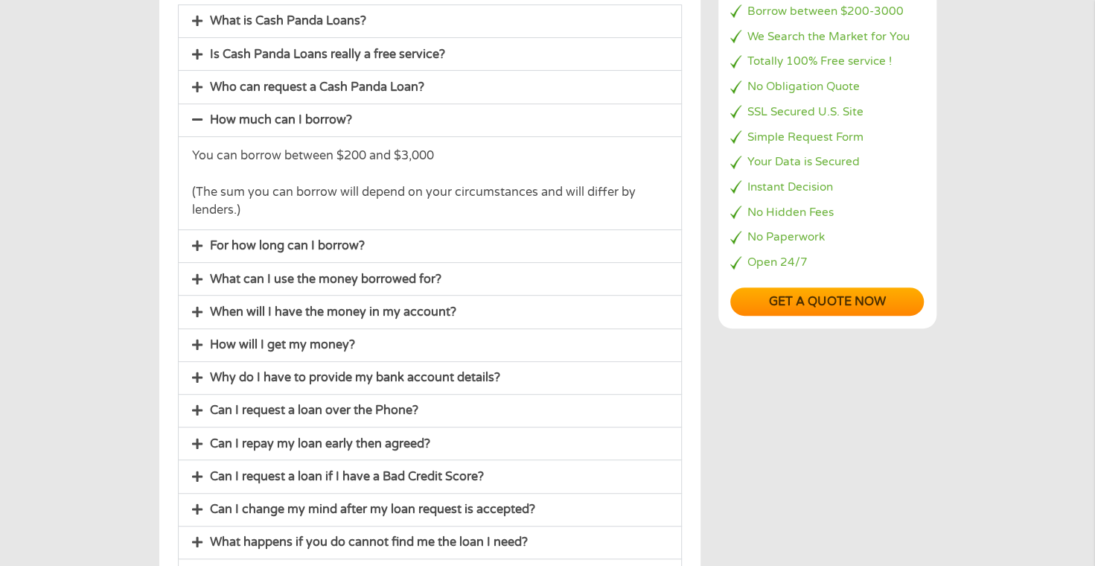
click at [196, 306] on icon at bounding box center [197, 312] width 10 height 12
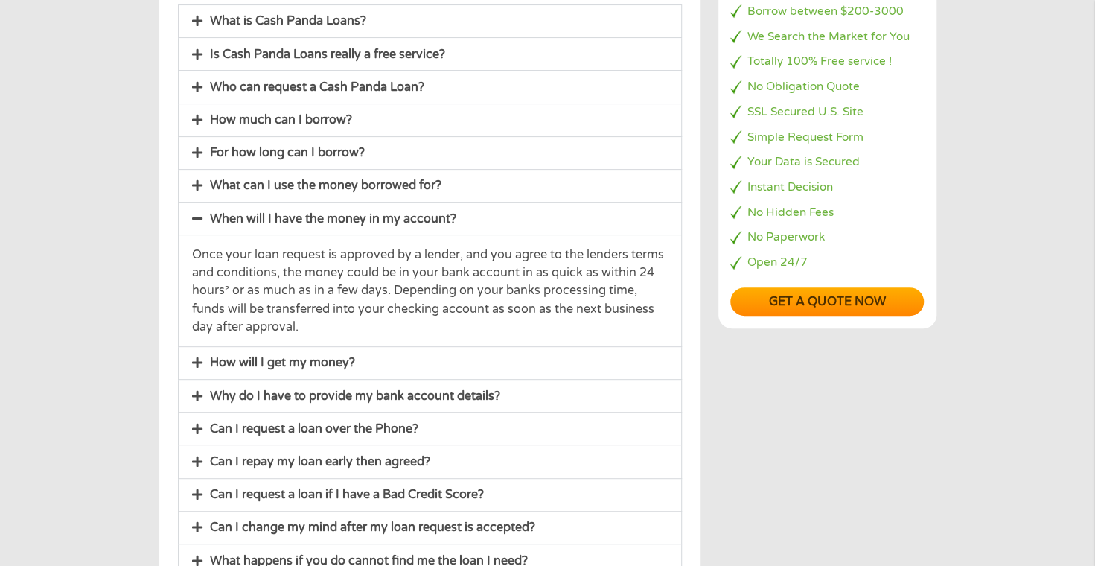
click at [189, 390] on div "Why do I have to provide my bank account details?" at bounding box center [430, 396] width 502 height 32
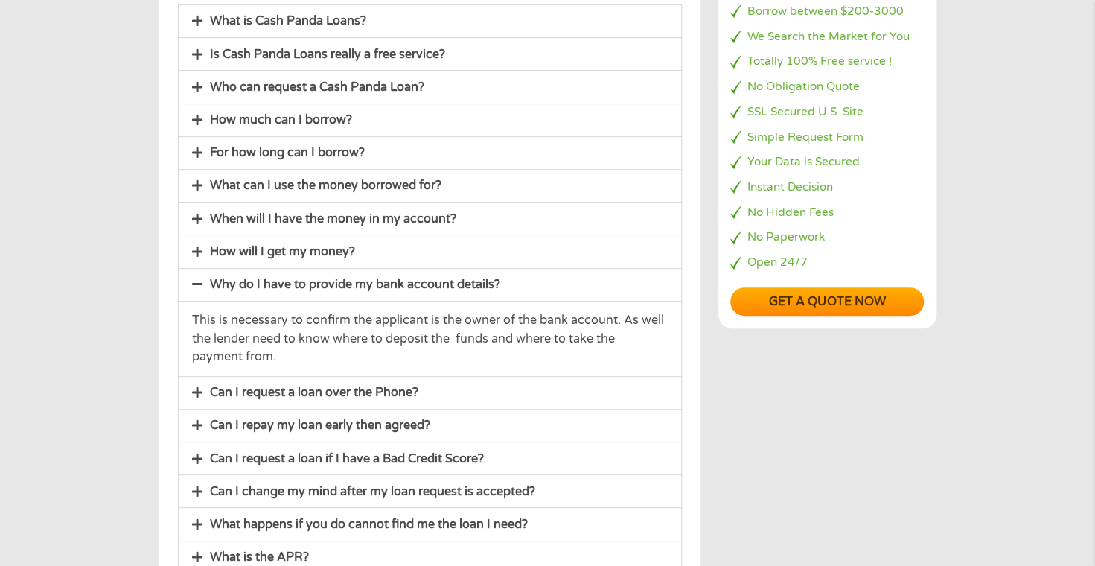
click at [200, 386] on icon at bounding box center [197, 392] width 10 height 12
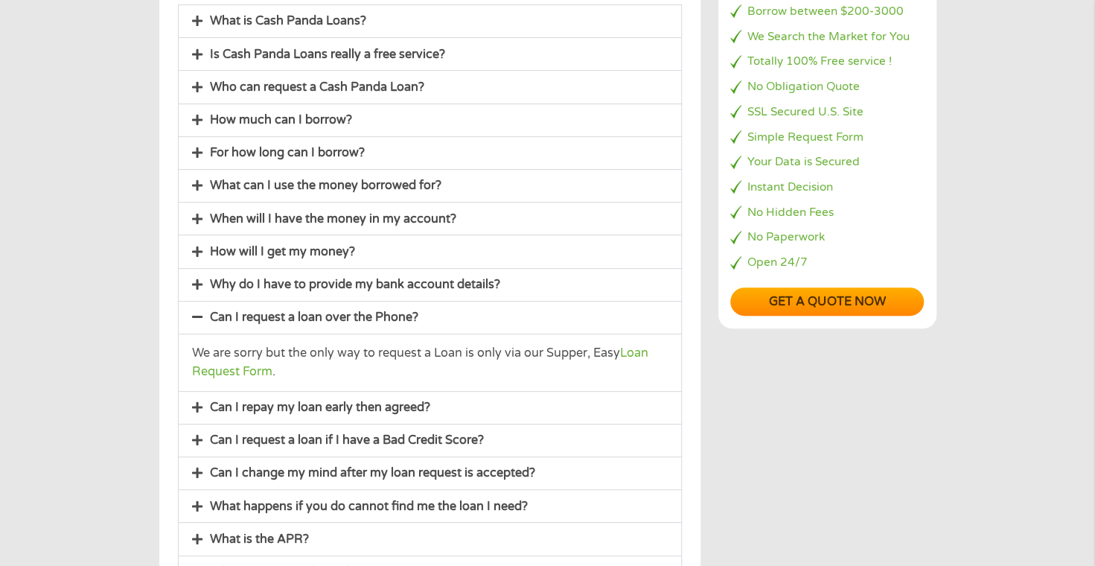
scroll to position [298, 0]
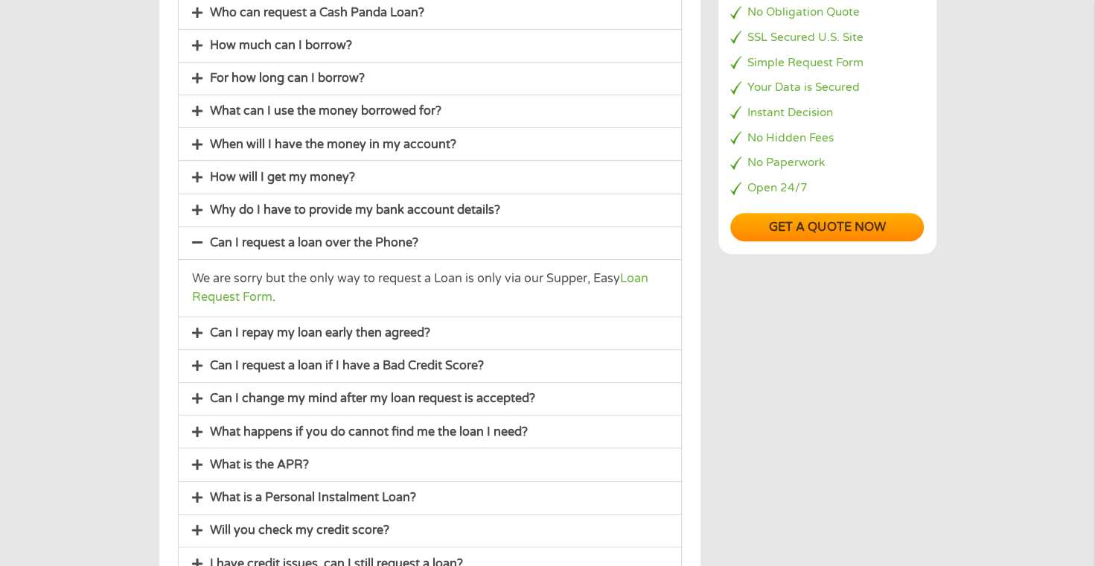
click at [194, 419] on div "What happens if you do cannot find me the loan I need?" at bounding box center [430, 431] width 502 height 32
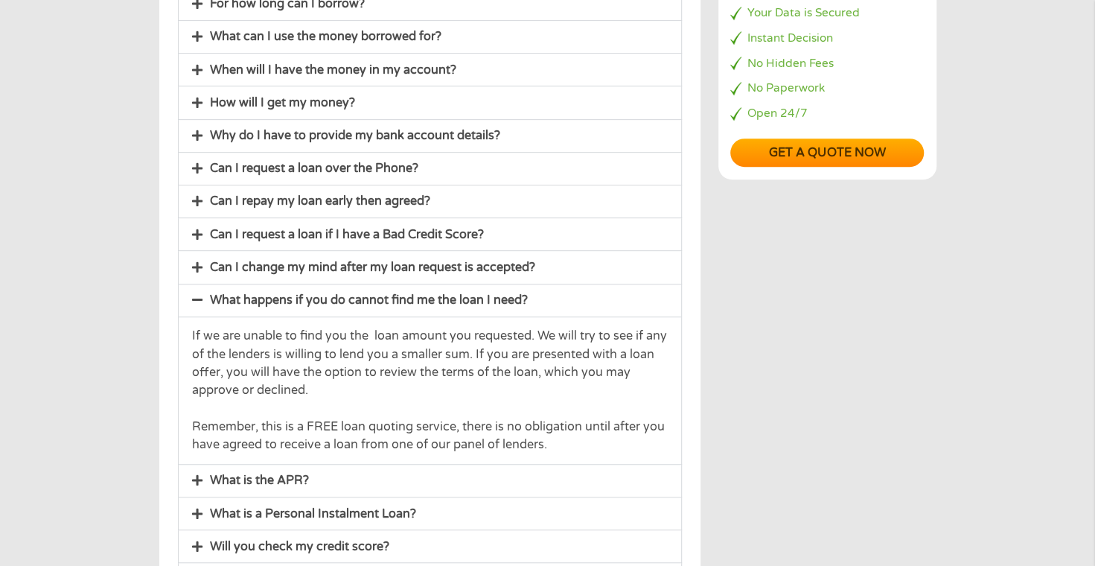
scroll to position [447, 0]
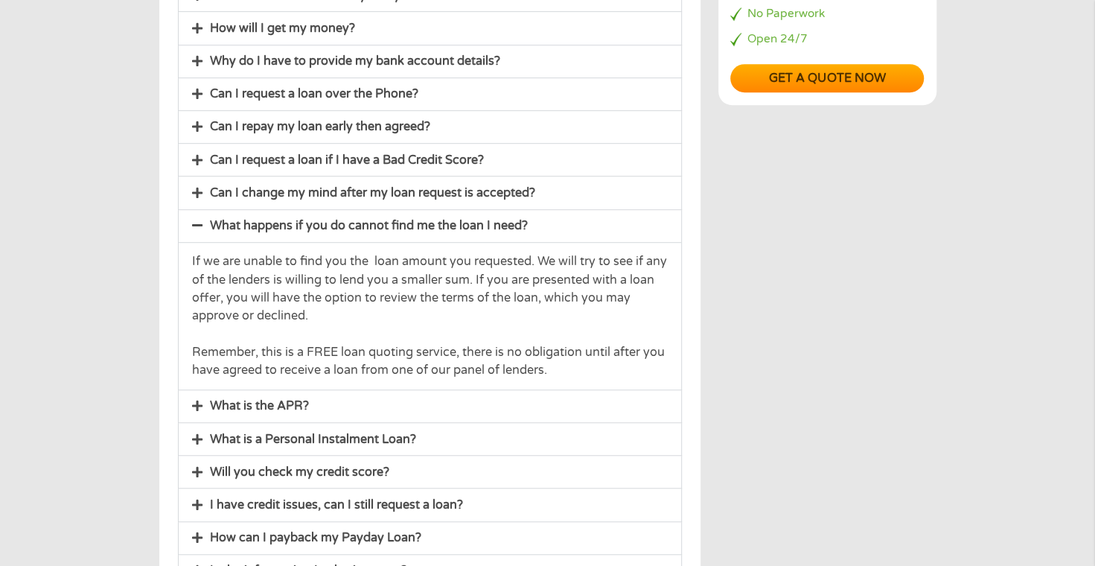
click at [205, 435] on span at bounding box center [201, 439] width 18 height 13
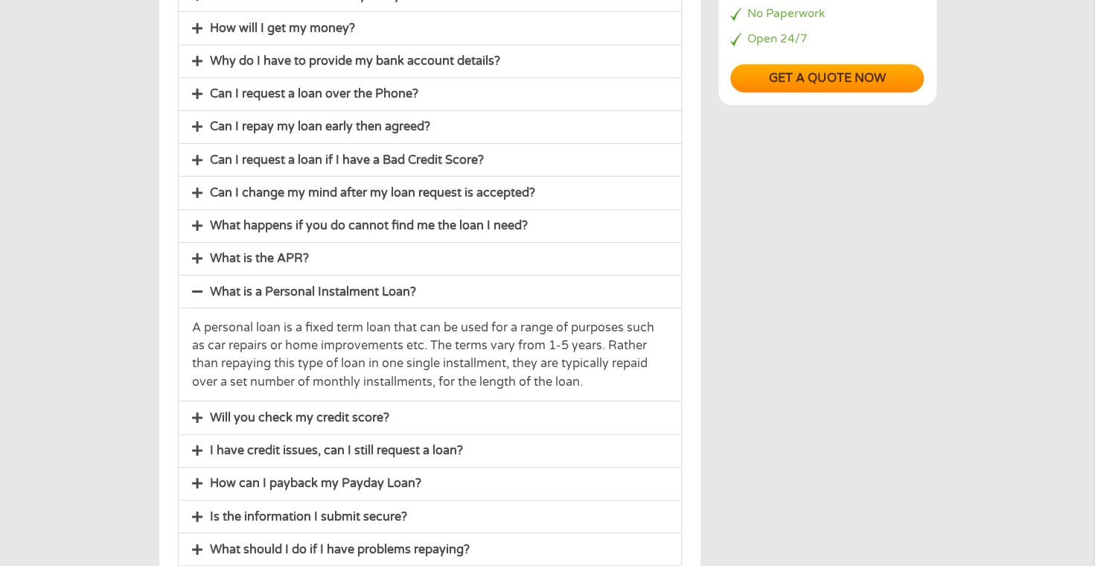
click at [188, 409] on div "Will you check my credit score?" at bounding box center [430, 417] width 502 height 32
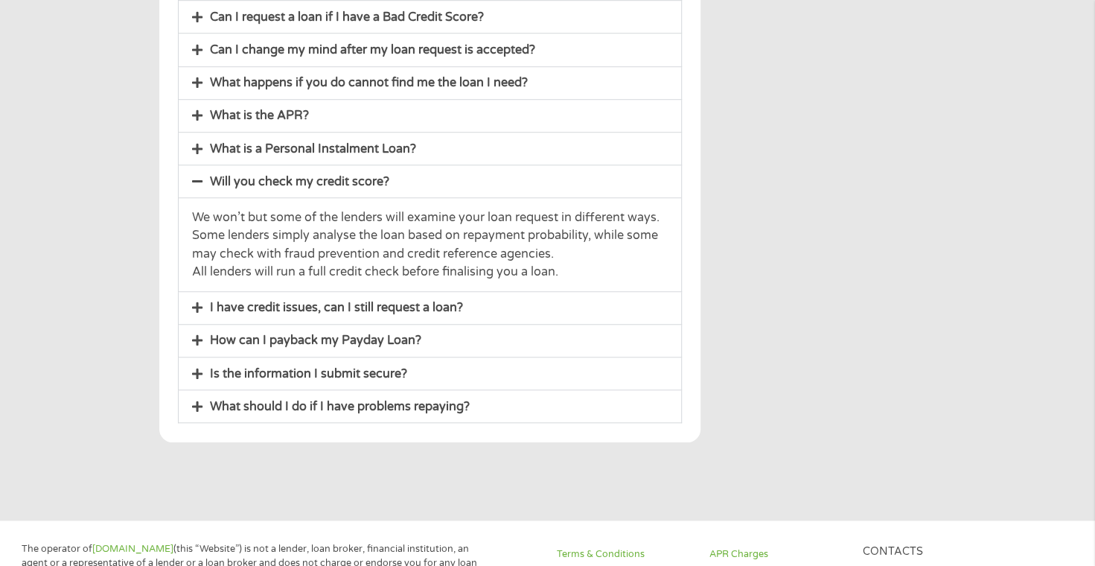
scroll to position [595, 0]
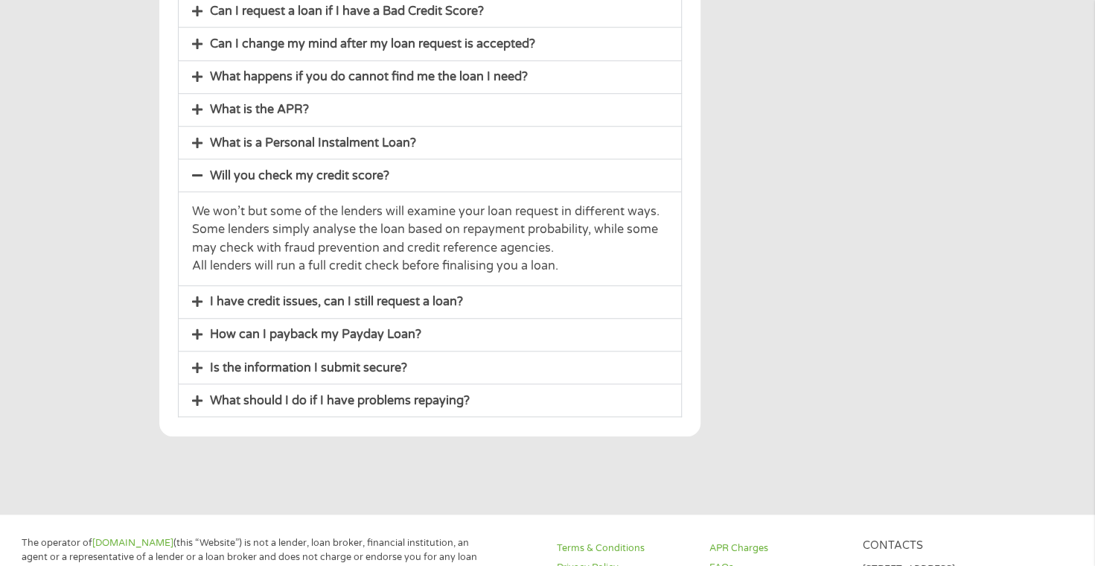
click at [198, 362] on icon at bounding box center [197, 368] width 10 height 12
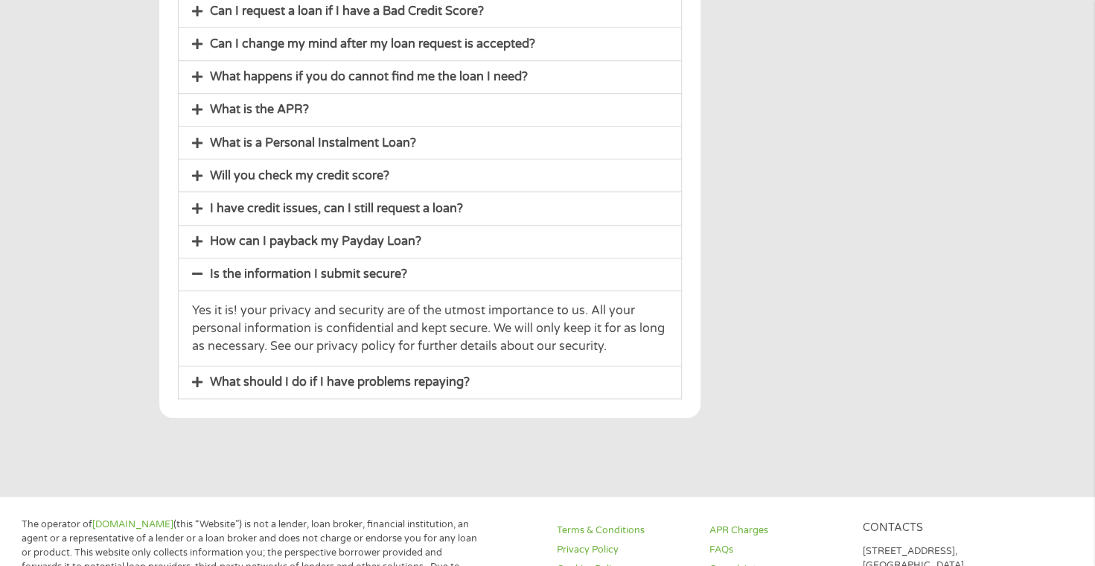
click at [197, 239] on icon at bounding box center [197, 241] width 10 height 12
